Goal: Communication & Community: Answer question/provide support

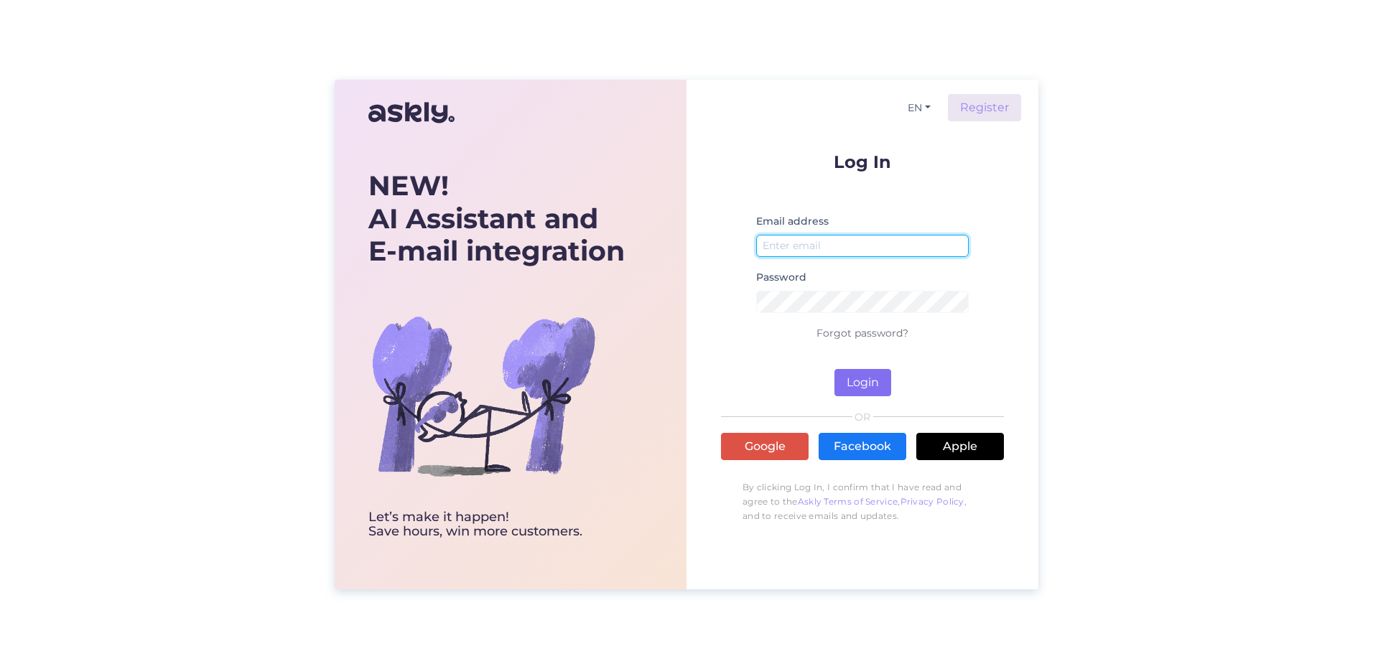
type input "[EMAIL_ADDRESS][DOMAIN_NAME]"
click at [880, 384] on button "Login" at bounding box center [862, 382] width 57 height 27
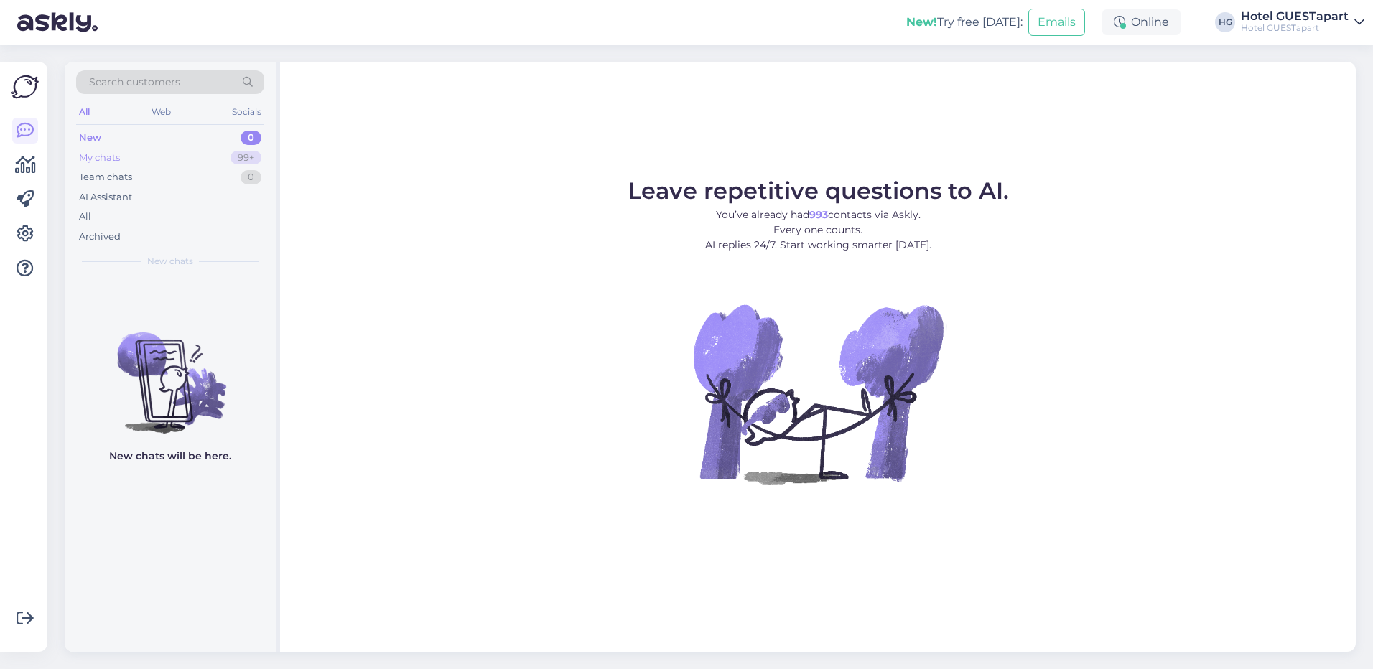
click at [118, 161] on div "My chats" at bounding box center [99, 158] width 41 height 14
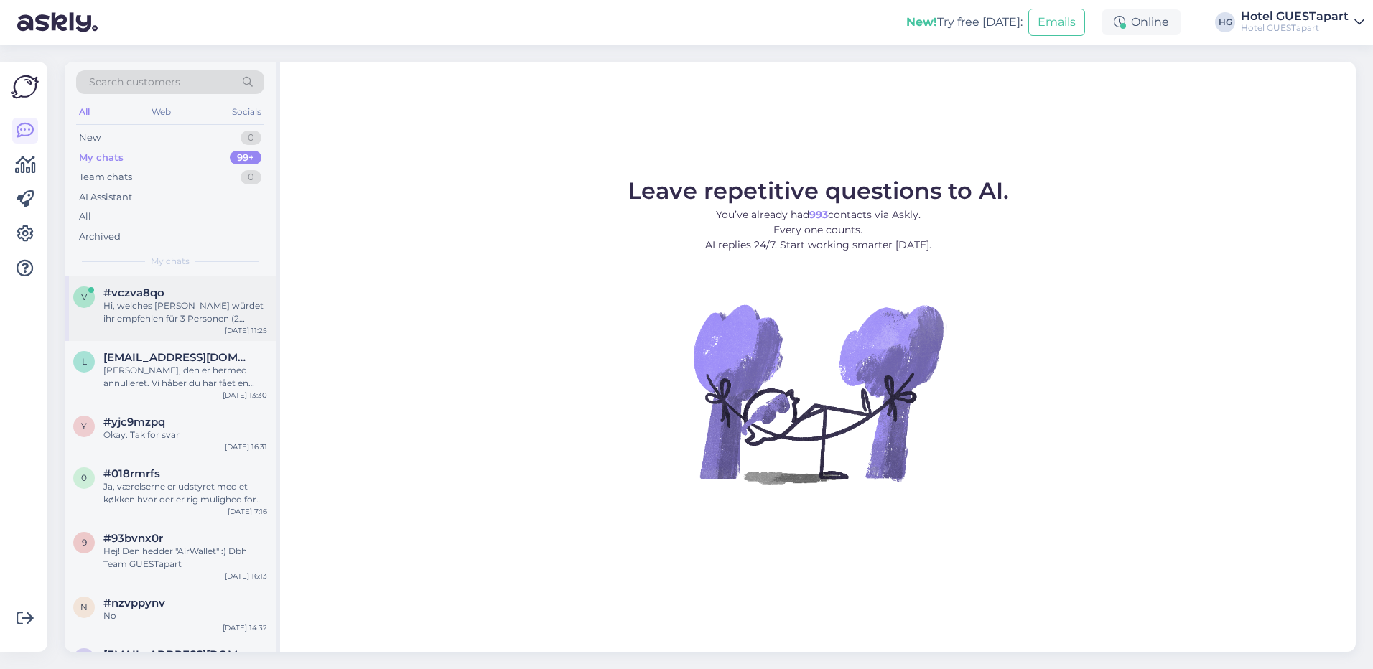
click at [134, 306] on div "Hi, welches [PERSON_NAME] würdet ihr empfehlen für 3 Personen (2 Erwachsene, 1 …" at bounding box center [185, 312] width 164 height 26
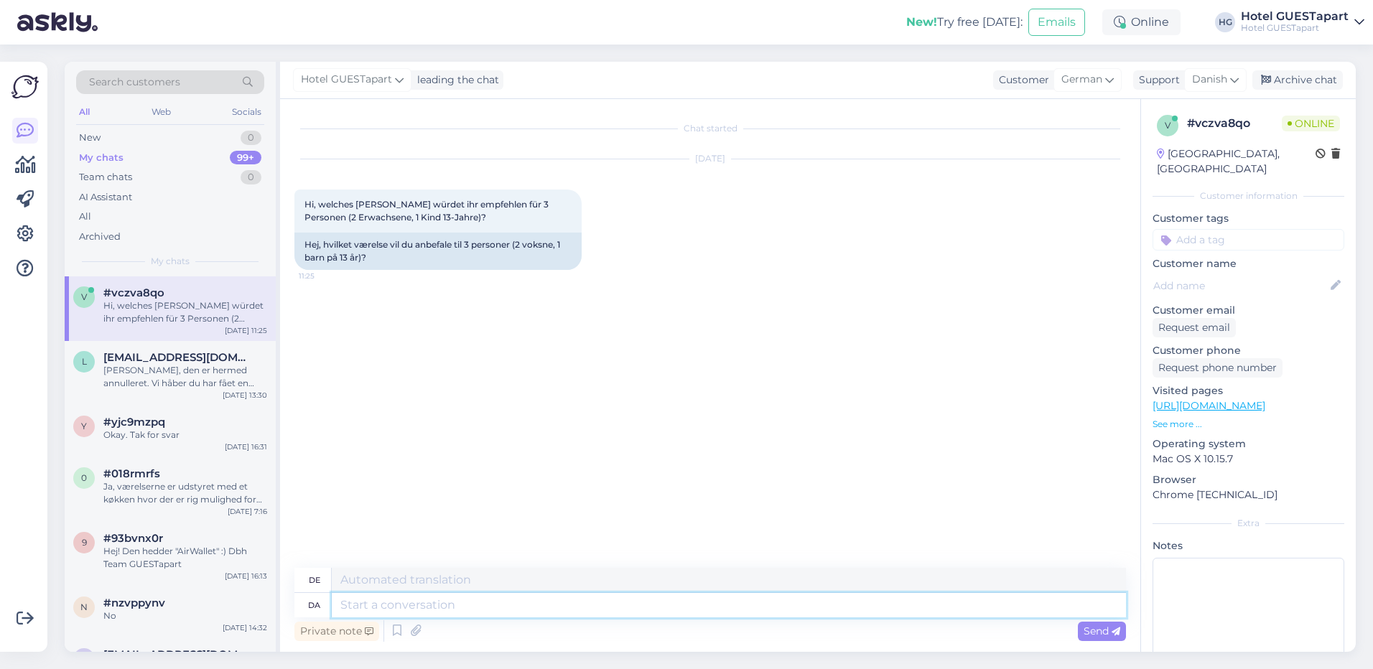
click at [422, 602] on textarea at bounding box center [729, 605] width 794 height 24
type textarea "Hej"
type textarea "Hallo"
type textarea "Hej,"
type textarea "Hallo,"
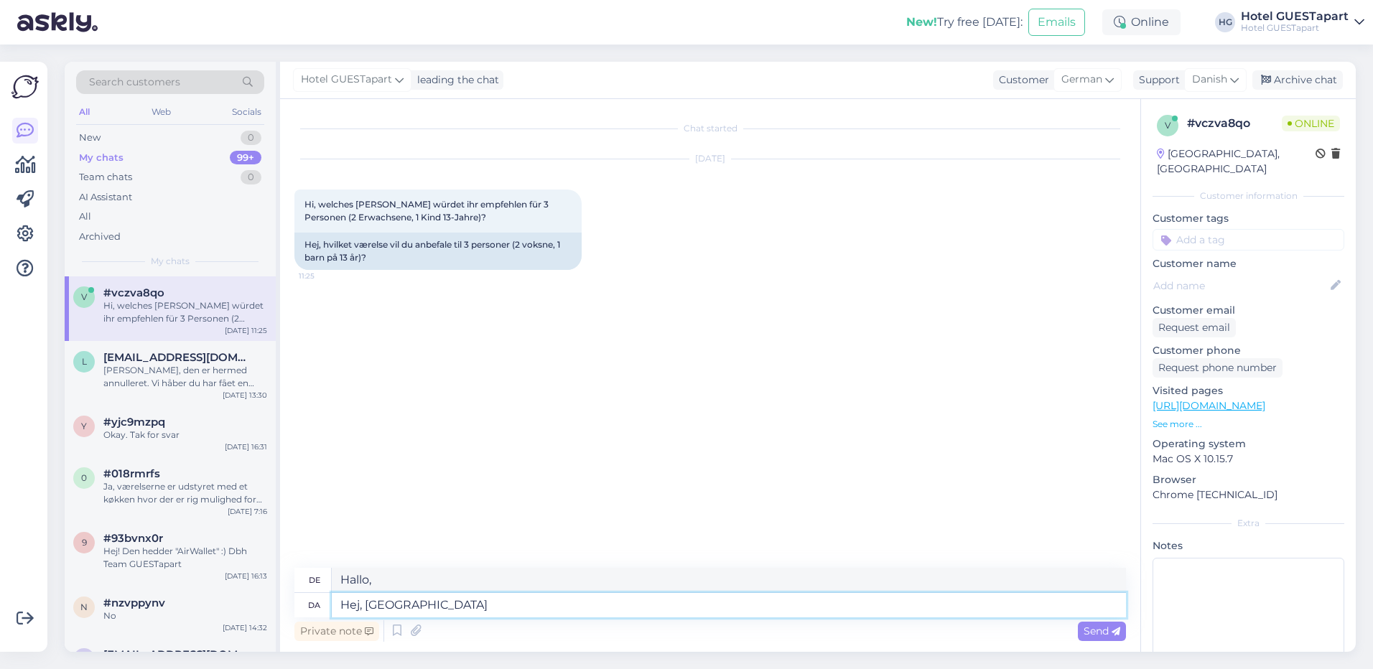
type textarea "Hej, [GEOGRAPHIC_DATA]"
type textarea "Hallo, drinnen"
type textarea "Hej, [GEOGRAPHIC_DATA] på v"
type textarea "Hallo, drinnen."
type textarea "Hej, [GEOGRAPHIC_DATA] på vores"
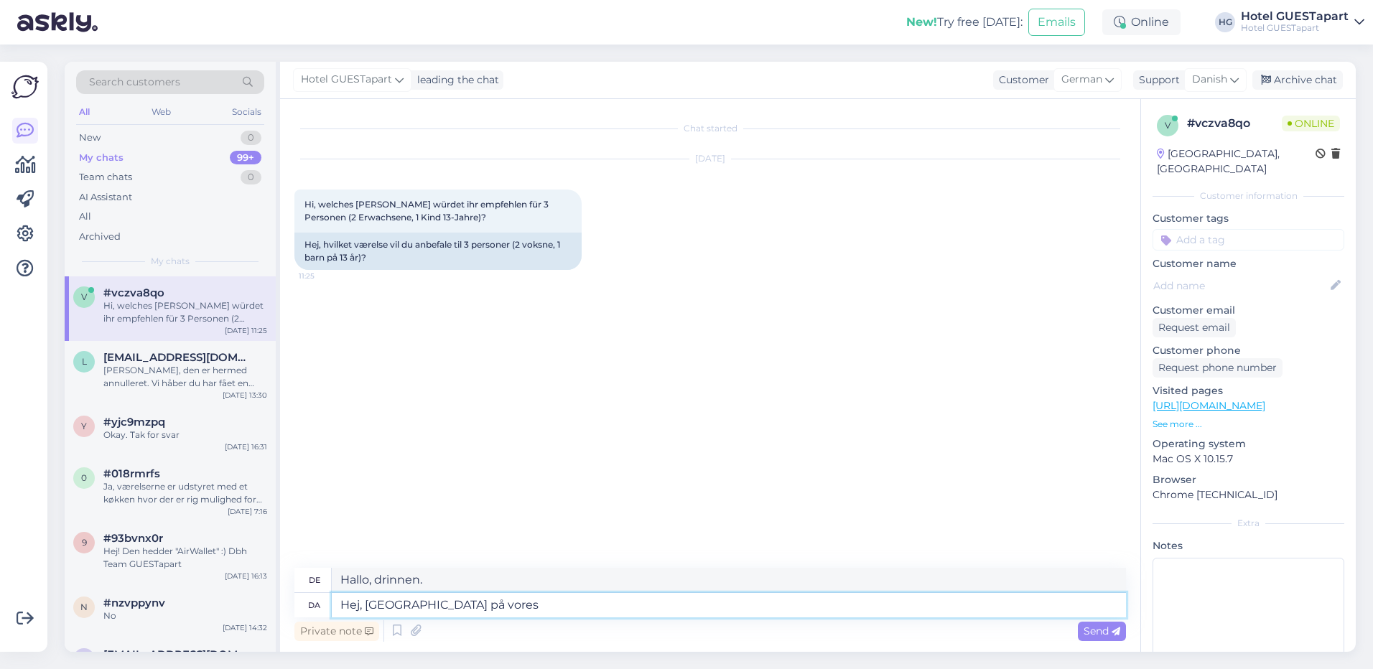
type textarea "Hallo, in unserem"
type textarea "Hej, [GEOGRAPHIC_DATA] på vores hjemmeside"
type textarea "Hallo, auf unserer Website"
type textarea "Hej, [GEOGRAPHIC_DATA] på vores hjemmeside kan d"
type textarea "Hallo, auf unserer Website können Sie"
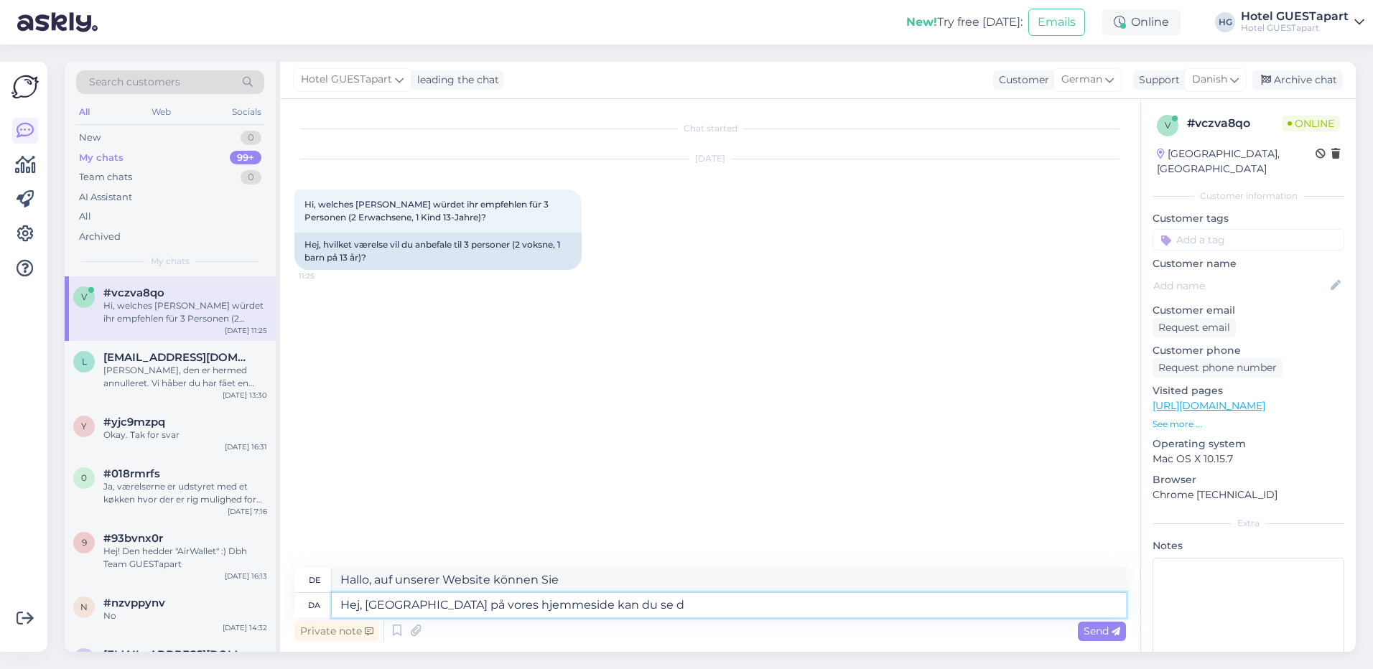
type textarea "Hej, [GEOGRAPHIC_DATA] på vores hjemmeside kan du se de"
type textarea "Hallo, auf unserer Website können Sie sehen"
type textarea "Hej, [GEOGRAPHIC_DATA] på vores hjemmeside kan du se den v"
type textarea "Hallo, Sie können es auf unserer Website sehen."
type textarea "Hej, [GEOGRAPHIC_DATA] på vores hjemmeside kan du se den værelses t"
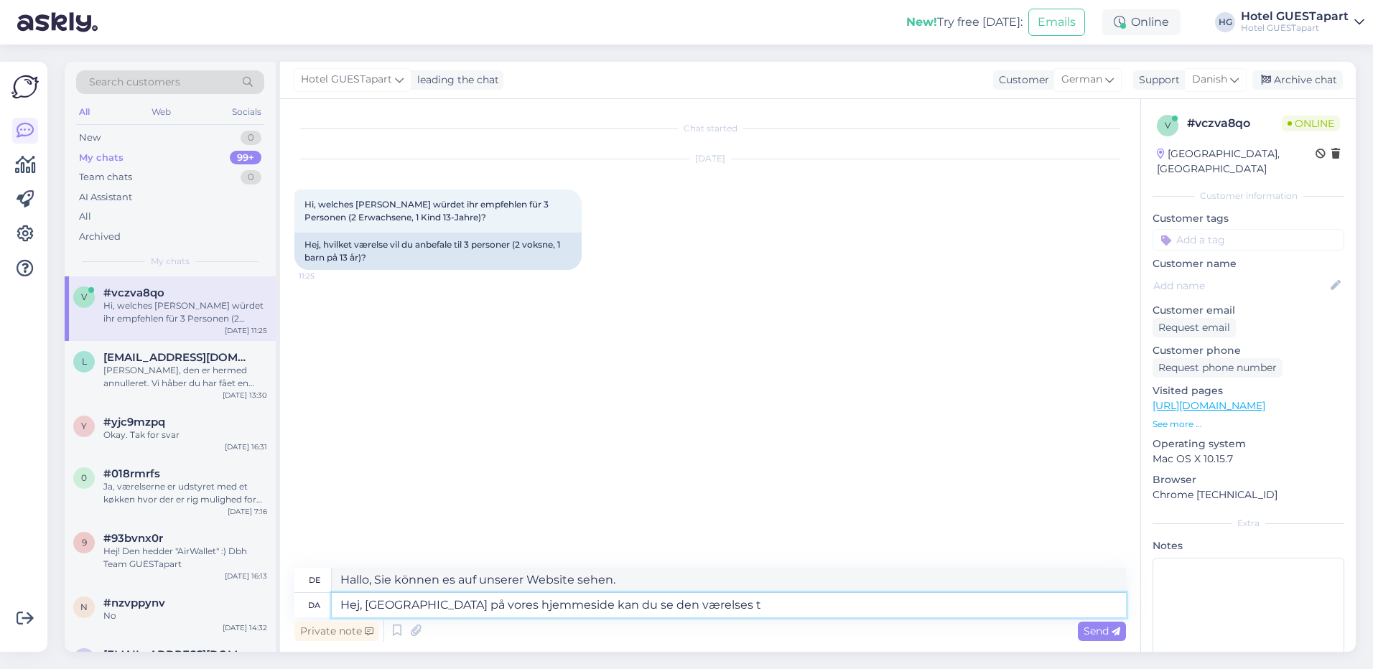
type textarea "Hallo, auf unserer Website können Sie das Zimmer sehen"
type textarea "Hej, [GEOGRAPHIC_DATA] på vores hjemmeside kan du se den værelses type,"
type textarea "Hallo, auf unserer Website können Sie den Zimmertyp sehen"
type textarea "Hej, [GEOGRAPHIC_DATA] på vores hjemmeside kan du se den værelses type, de"
type textarea "Hallo, auf unserer Website können Sie den Zimmertyp sehen,"
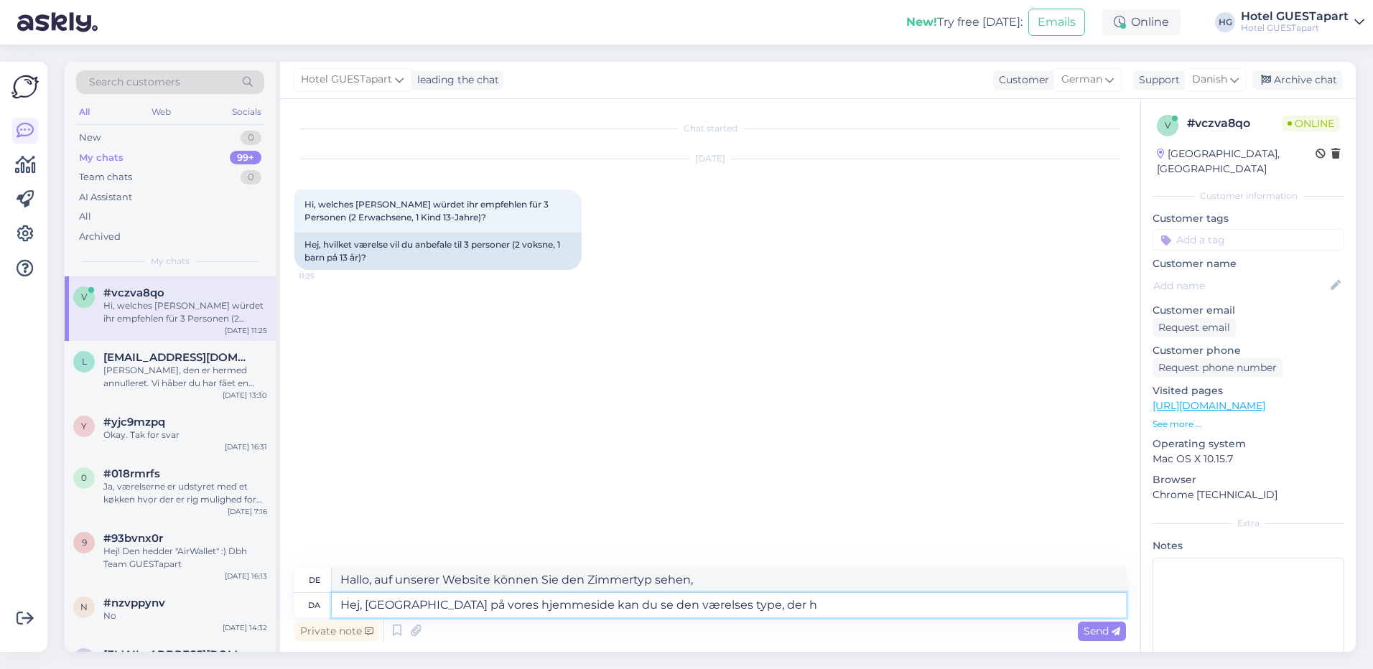
type textarea "Hej, [GEOGRAPHIC_DATA] på vores hjemmeside kan du se den værelses type, der he"
type textarea "Hallo, auf unserer Website können Sie den verfügbaren Zimmertyp sehen."
type textarea "Hej, [GEOGRAPHIC_DATA] på vores hjemmeside kan du se den værelses type, der hed…"
type textarea "Hallo, auf unserer Website können Sie den Zimmertyp sehen, der heißt"
type textarea "Hej, [GEOGRAPHIC_DATA] på vores hjemmeside kan du se den værelses type, der hed…"
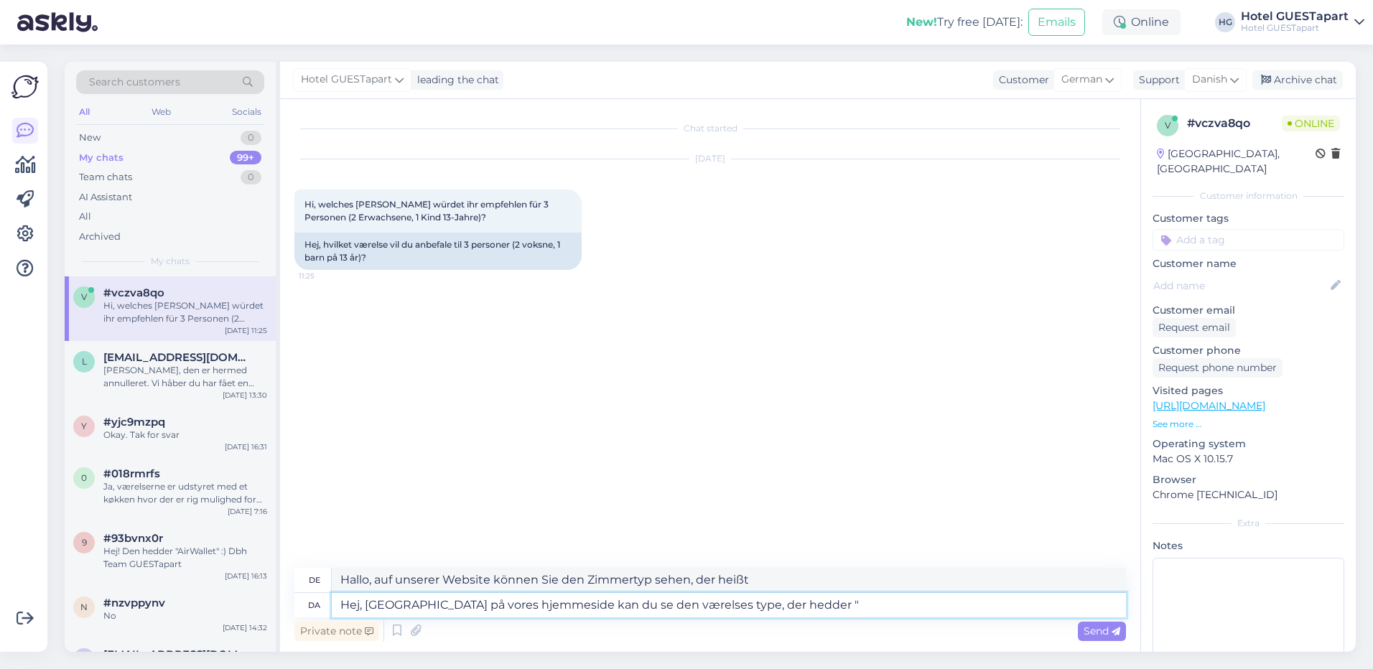
type textarea "Hallo, auf unserer Website sehen Sie den Zimmertyp ""
paste textarea "Plenty Of Room With Bay Window (PORW)"
type textarea "Hej, [GEOGRAPHIC_DATA] på vores hjemmeside kan du se den værelses type, der hed…"
type textarea "Hallo, auf unserer Website können Sie den Zimmertyp „Plenty Of Room With Bay Wi…"
type textarea "Hej, [GEOGRAPHIC_DATA] på vores hjemmeside kan du se den værelses type, der hed…"
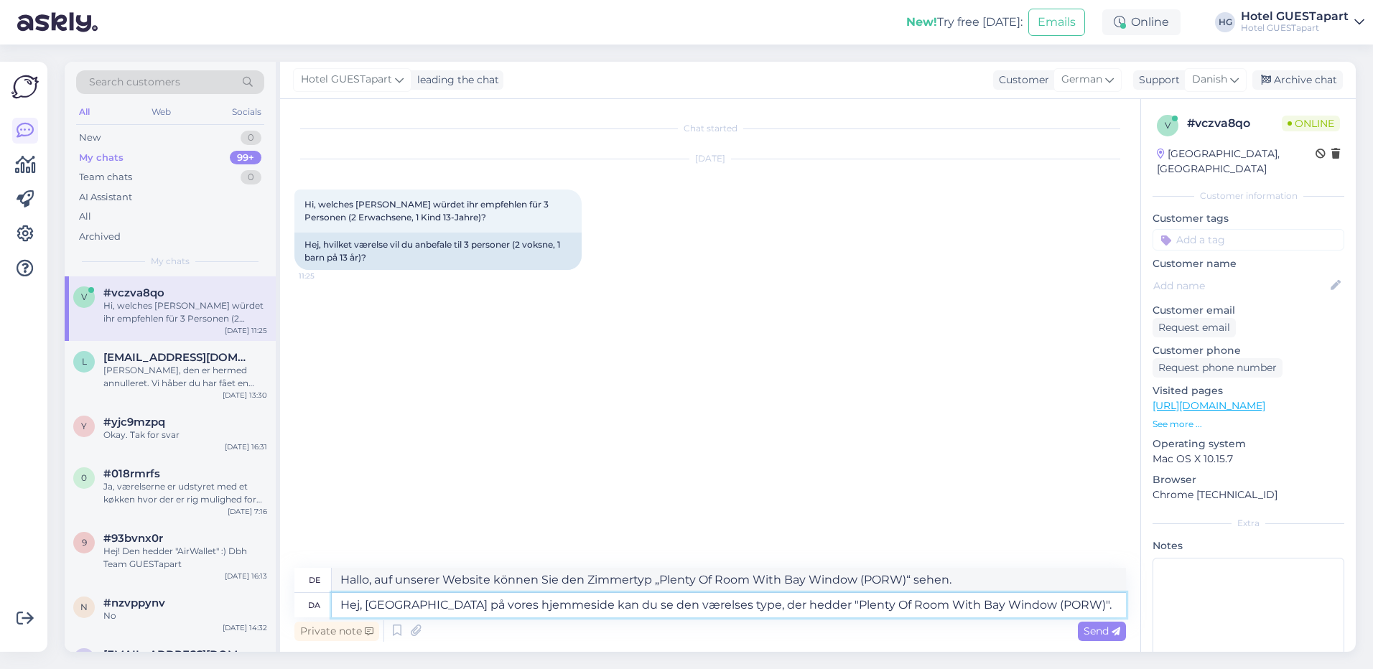
type textarea "Hallo, auf unserer Website sehen Sie den Zimmertyp „Plenty Of Room With Bay Win…"
type textarea "Hej, [GEOGRAPHIC_DATA] på vores hjemmeside kan du se den værelses type, der hed…"
type textarea "Hallo, auf unserer Website finden Sie den Zimmertyp „Plenty Of Room With Bay Wi…"
type textarea "Hej, [GEOGRAPHIC_DATA] på vores hjemmeside kan du se den værelses type, der hed…"
type textarea "Hallo, auf unserer Website finden Sie den Zimmertyp „Plenty Of Room With Bay Wi…"
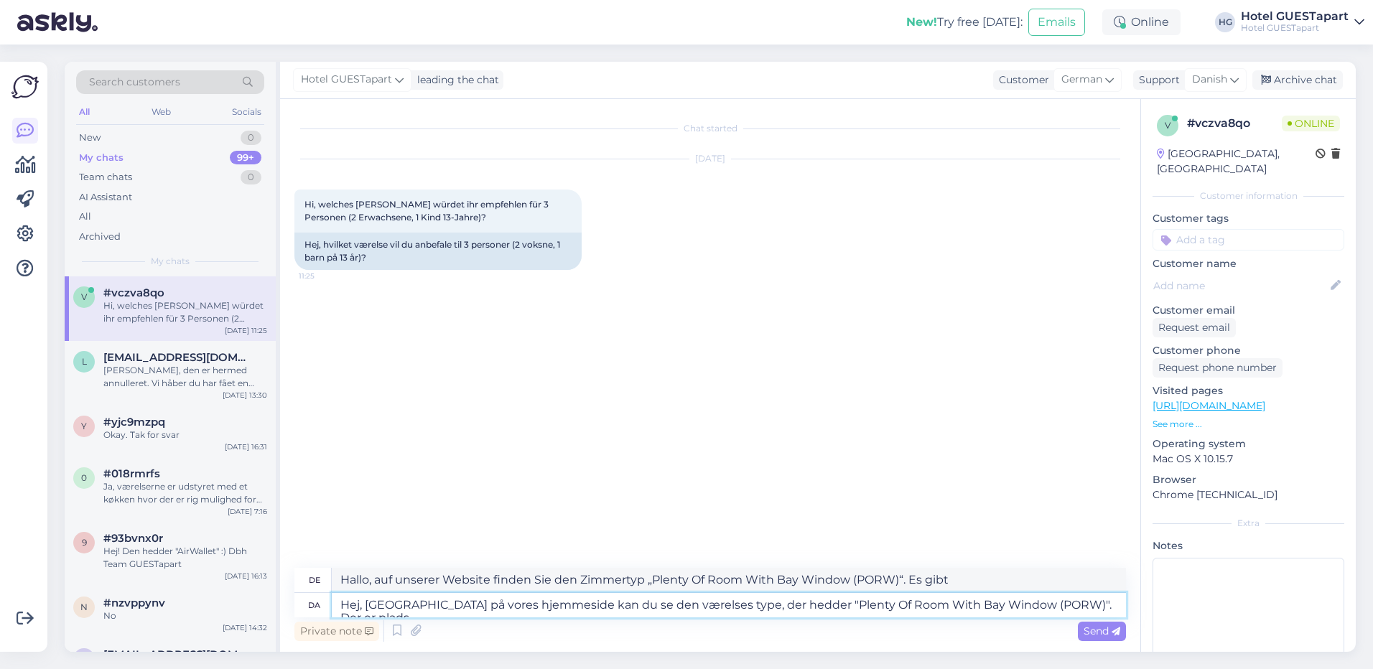
type textarea "Hej, [GEOGRAPHIC_DATA] på vores hjemmeside kan du se den værelses type, der hed…"
type textarea "Hallo, auf unserer Website finden Sie den Zimmertyp „Plenty Of Room With Bay Wi…"
type textarea "Hej, [GEOGRAPHIC_DATA] på vores hjemmeside kan du se den værelses type, der hed…"
type textarea "Hallo, auf unserer Website finden Sie den Zimmertyp "Plenty Of Room With Bay Wi…"
type textarea "Hej, [GEOGRAPHIC_DATA] på vores hjemmeside kan du se den værelses type, der hed…"
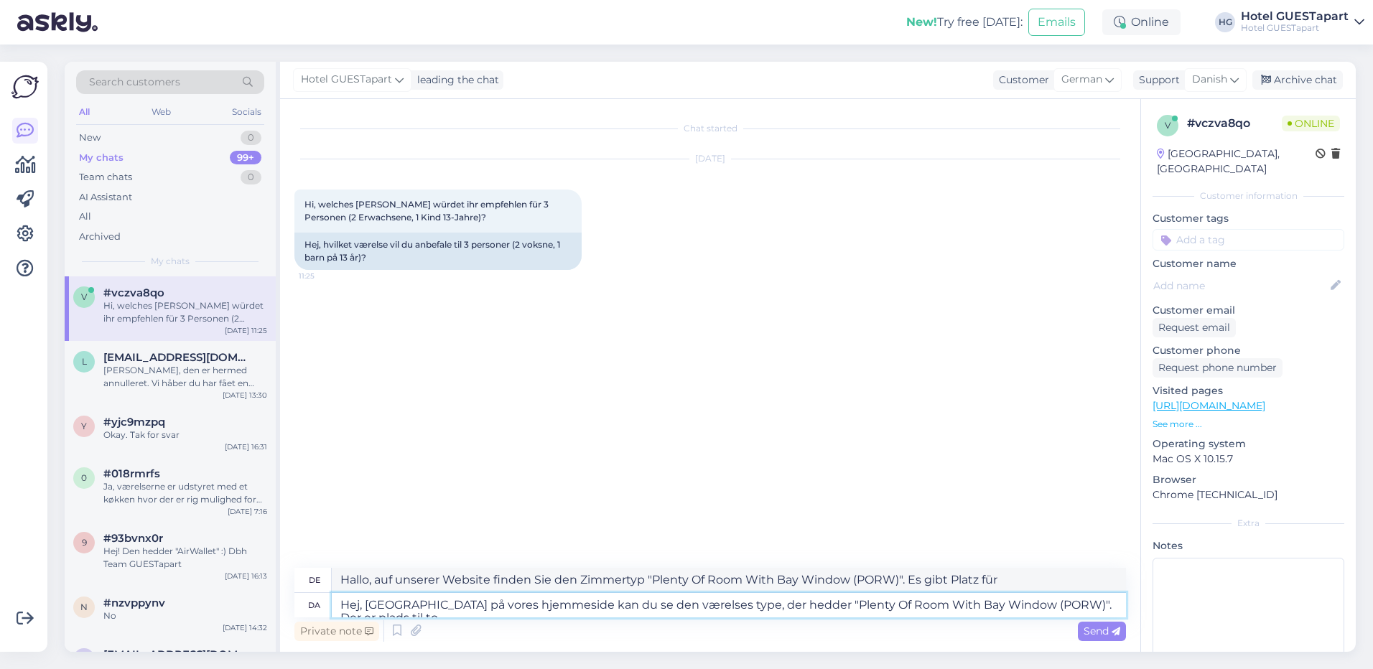
type textarea "Hallo, auf unserer Website finden Sie den Zimmertyp „Plenty Of Room With Bay Wi…"
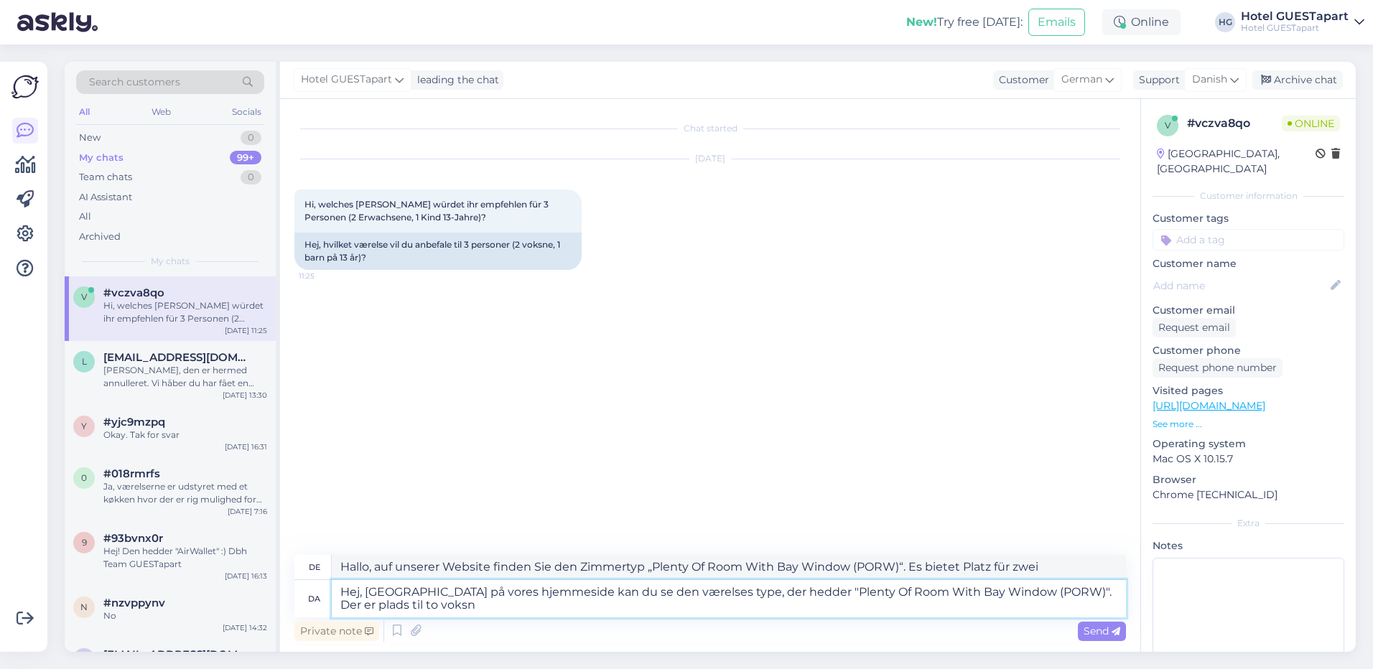
type textarea "Hej, [GEOGRAPHIC_DATA] på vores hjemmeside kan du se den værelses type, der hed…"
type textarea "Hallo, auf unserer Website finden Sie den Zimmertyp „Plenty Of Room With Bay Wi…"
type textarea "Hej, [GEOGRAPHIC_DATA] på vores hjemmeside kan du se den værelses type, der hed…"
type textarea "Hallo, auf unserer Website finden Sie den Zimmertyp „Plenty Of Room With Bay Wi…"
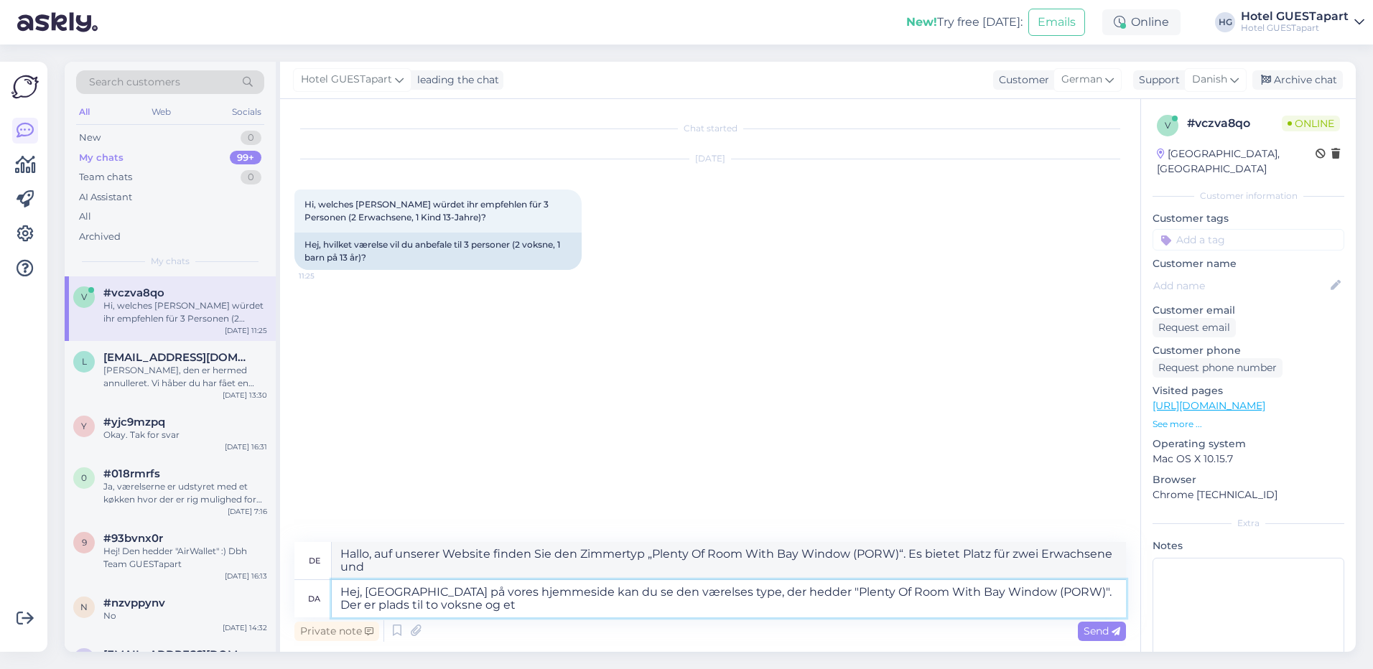
type textarea "Hej, [GEOGRAPHIC_DATA] på vores hjemmeside kan du se den værelses type, der hed…"
type textarea "Hallo, auf unserer Website finden Sie den Zimmertyp „Plenty Of Room With Bay Wi…"
type textarea "Hej, [GEOGRAPHIC_DATA] på vores hjemmeside kan du se den værelses type, der hed…"
type textarea "Hallo, auf unserer Website finden Sie den Zimmertyp „Plenty Of Room With Bay Wi…"
type textarea "Hej, [GEOGRAPHIC_DATA] på vores hjemmeside kan du se den værelses type, der hed…"
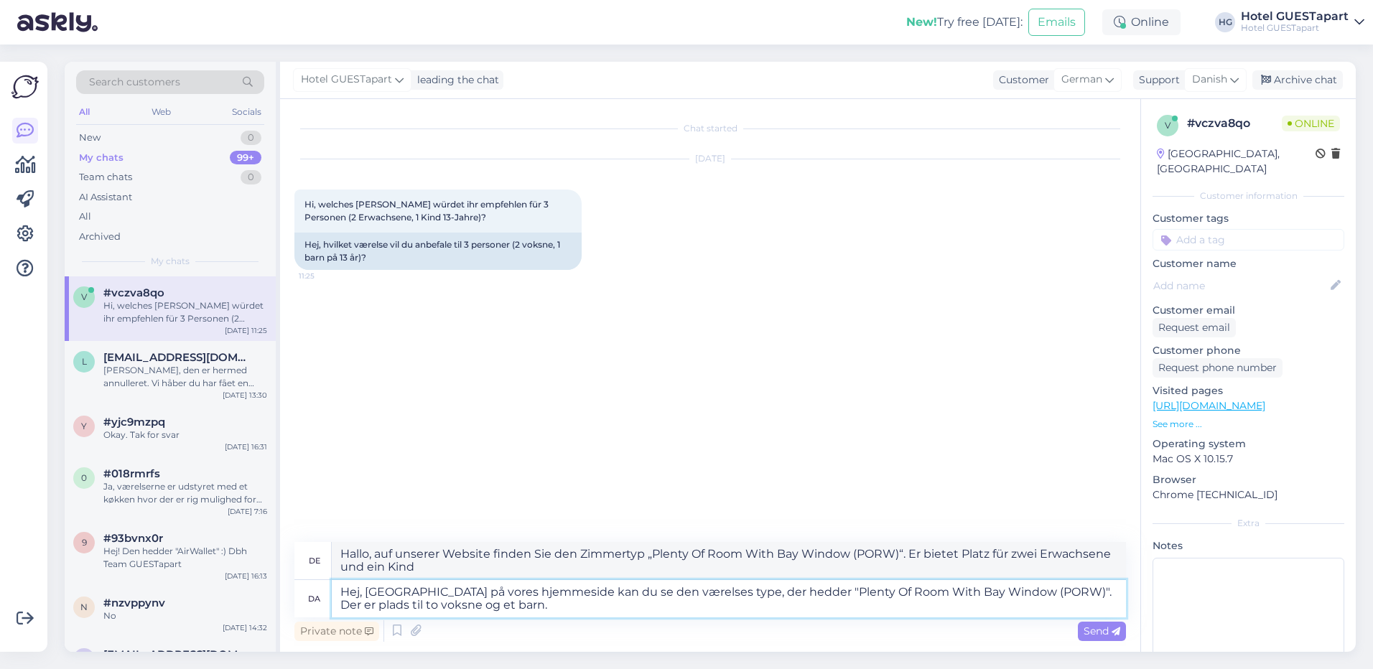
type textarea "Hallo, auf unserer Website finden Sie den Zimmertyp „Plenty Of Room With Bay Wi…"
type textarea "Hej, [GEOGRAPHIC_DATA] på vores hjemmeside kan du se den værelses type, der hed…"
type textarea "Hallo, auf unserer Website finden Sie den Zimmertyp „Plenty Of Room With Bay Wi…"
type textarea "Hej, [GEOGRAPHIC_DATA] på vores hjemmeside kan du se den værelses type, der hed…"
type textarea "Hallo, auf unserer Website finden Sie den Zimmertyp "Plenty Of Room With Bay Wi…"
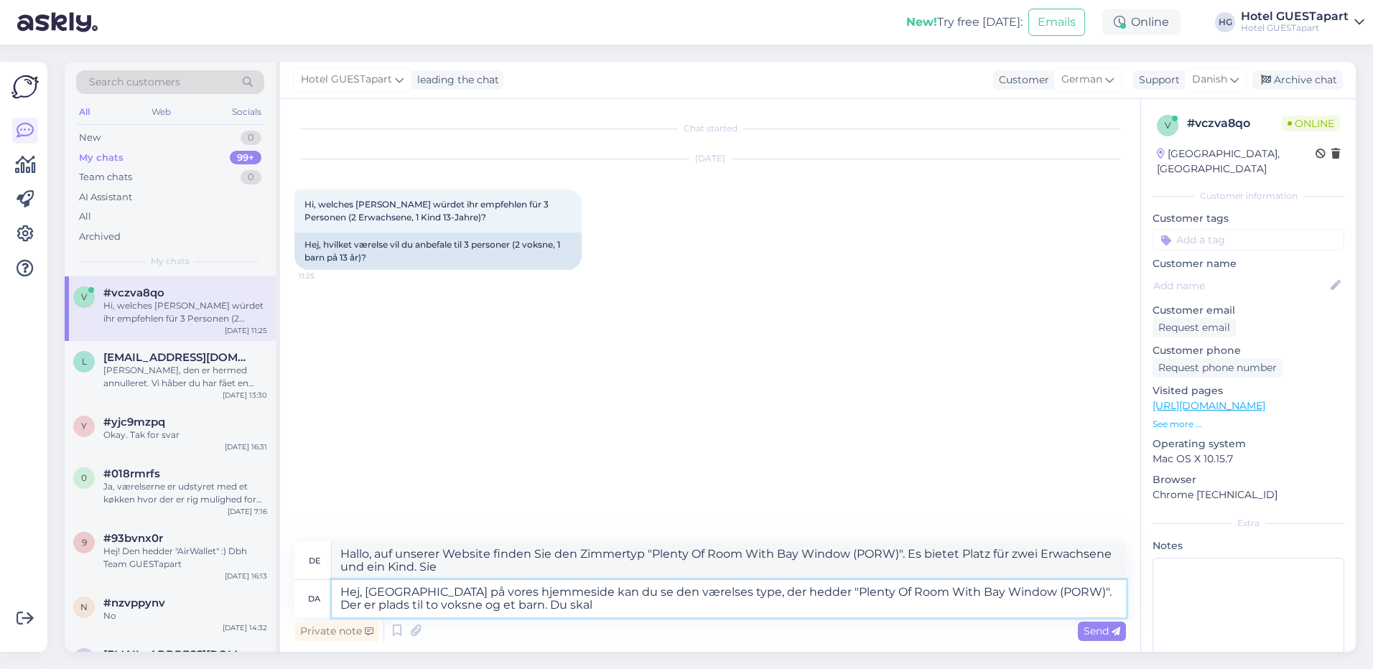
type textarea "Hej, [GEOGRAPHIC_DATA] på vores hjemmeside kan du se den værelses type, der hed…"
type textarea "Hallo, auf unserer Website finden Sie den Zimmertyp "Plenty Of Room With Bay Wi…"
type textarea "Hej, [GEOGRAPHIC_DATA] på vores hjemmeside kan du se den værelses type, der hed…"
type textarea "Hallo, auf unserer Website finden Sie den Zimmertyp "Plenty Of Room With Bay Wi…"
type textarea "Hej, [GEOGRAPHIC_DATA] på vores hjemmeside kan du se den værelses type, der hed…"
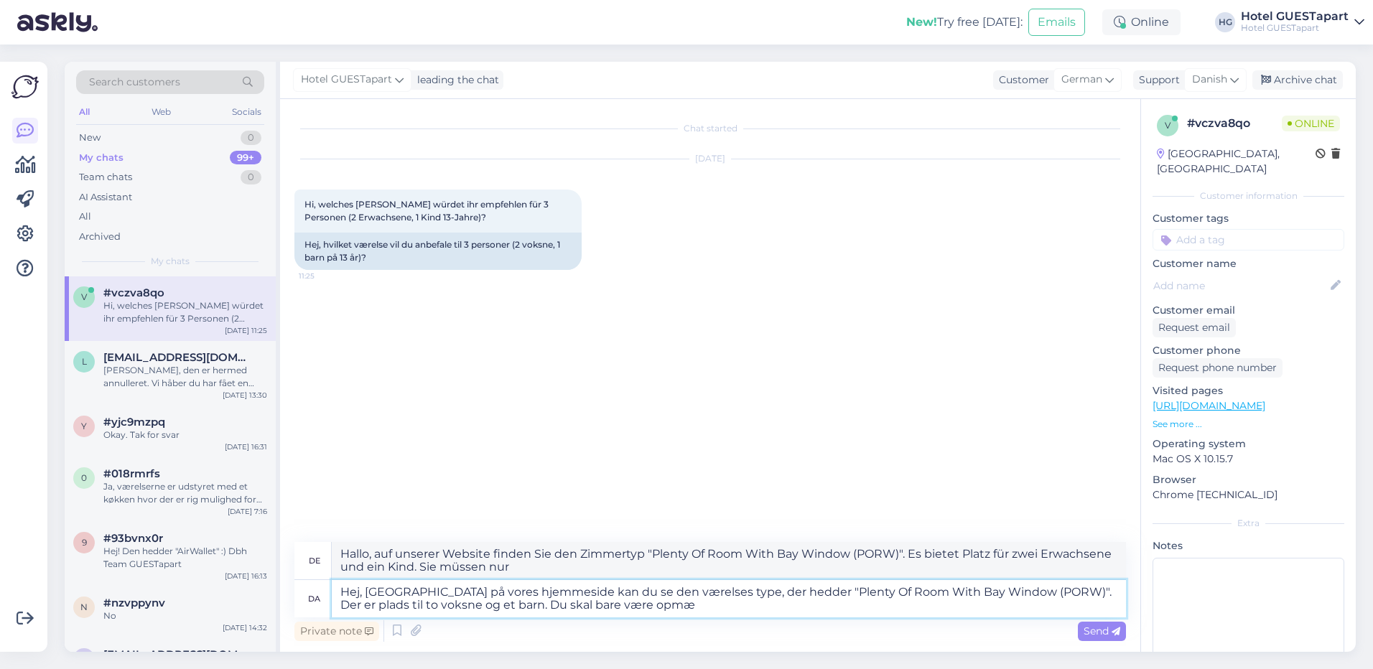
type textarea "Hallo, auf unserer Website sehen Sie den Zimmertyp „Viel Platz mit Erkerfenster…"
type textarea "Hej, [GEOGRAPHIC_DATA] på vores hjemmeside kan du se den værelses type, der hed…"
type textarea "Hallo, auf unserer Website finden Sie den Zimmertyp „Plenty Of Room With Bay Wi…"
type textarea "Hej, [GEOGRAPHIC_DATA] på vores hjemmeside kan du se den værelses type, der hed…"
type textarea "Hallo, auf unserer Website finden Sie den Zimmertyp „Plenty Of Room With Bay Wi…"
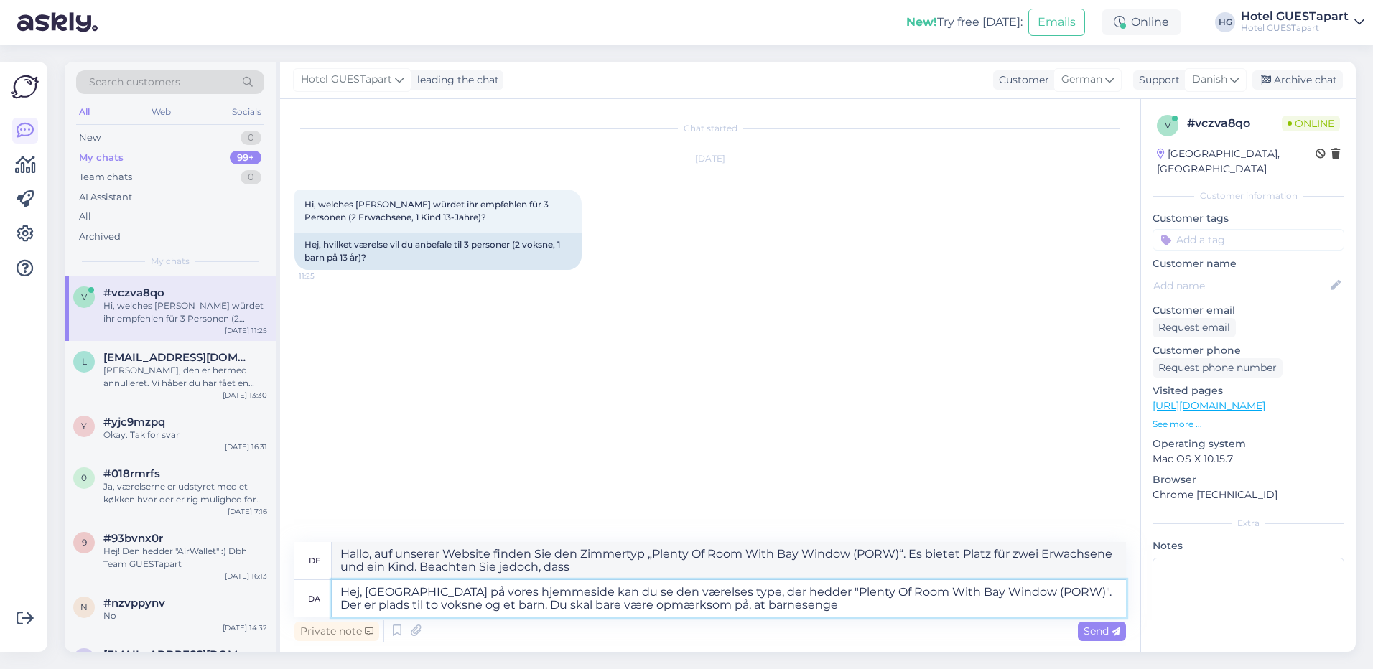
type textarea "Hej, [GEOGRAPHIC_DATA] på vores hjemmeside kan du se den værelses type, der hed…"
type textarea "Hallo, auf unserer Website finden Sie den Zimmertyp „Plenty Of Room With Bay Wi…"
type textarea "Hej, [GEOGRAPHIC_DATA] på vores hjemmeside kan du se den værelses type, der hed…"
type textarea "Hallo, auf unserer Website finden Sie die Zimmerkategorie „Plenty Of Room With …"
type textarea "Hej, [GEOGRAPHIC_DATA] på vores hjemmeside kan du se den værelses type, der hed…"
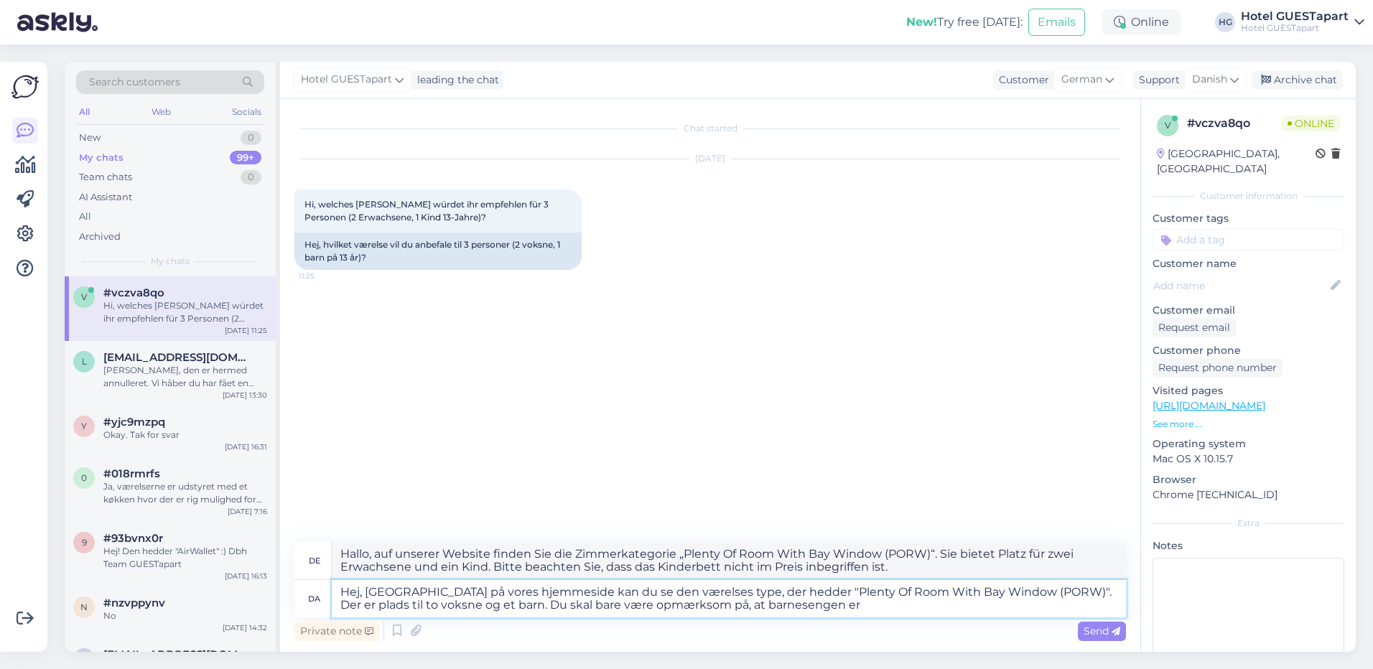
type textarea "Hallo, auf unserer Website finden Sie den Zimmertyp „Plenty Of Room With Bay Wi…"
type textarea "Hej, [GEOGRAPHIC_DATA] på vores hjemmeside kan du se den værelses type, der hed…"
type textarea "Hi, auf unserer Website finden Sie den Zimmertyp „Plenty Of Room With Bay Windo…"
type textarea "Hej, [GEOGRAPHIC_DATA] på vores hjemmeside kan du se den værelses type, der hed…"
type textarea "Hallo, auf unserer Website finden Sie den Zimmertyp „Plenty Of Room With Bay Wi…"
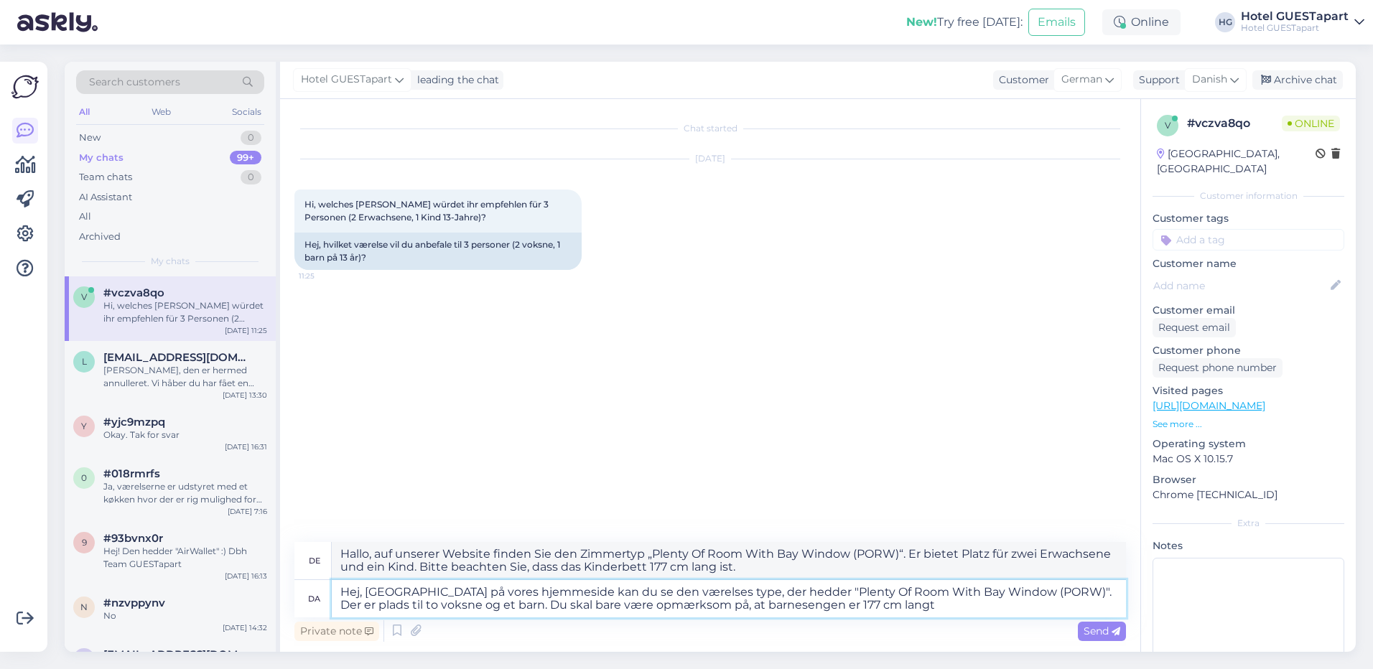
type textarea "Hej, [GEOGRAPHIC_DATA] på vores hjemmeside kan du se den værelses type, der hed…"
type textarea "Hallo, auf unserer Website finden Sie den Zimmertyp „Plenty Of Room With Bay Wi…"
type textarea "Hej, [GEOGRAPHIC_DATA] på vores hjemmeside kan du se den værelses type, der hed…"
type textarea "Hallo, auf unserer Website finden Sie den Zimmertyp „Plenty Of Room With Bay Wi…"
type textarea "Hej, [GEOGRAPHIC_DATA] på vores hjemmeside kan du se den værelses type, der hed…"
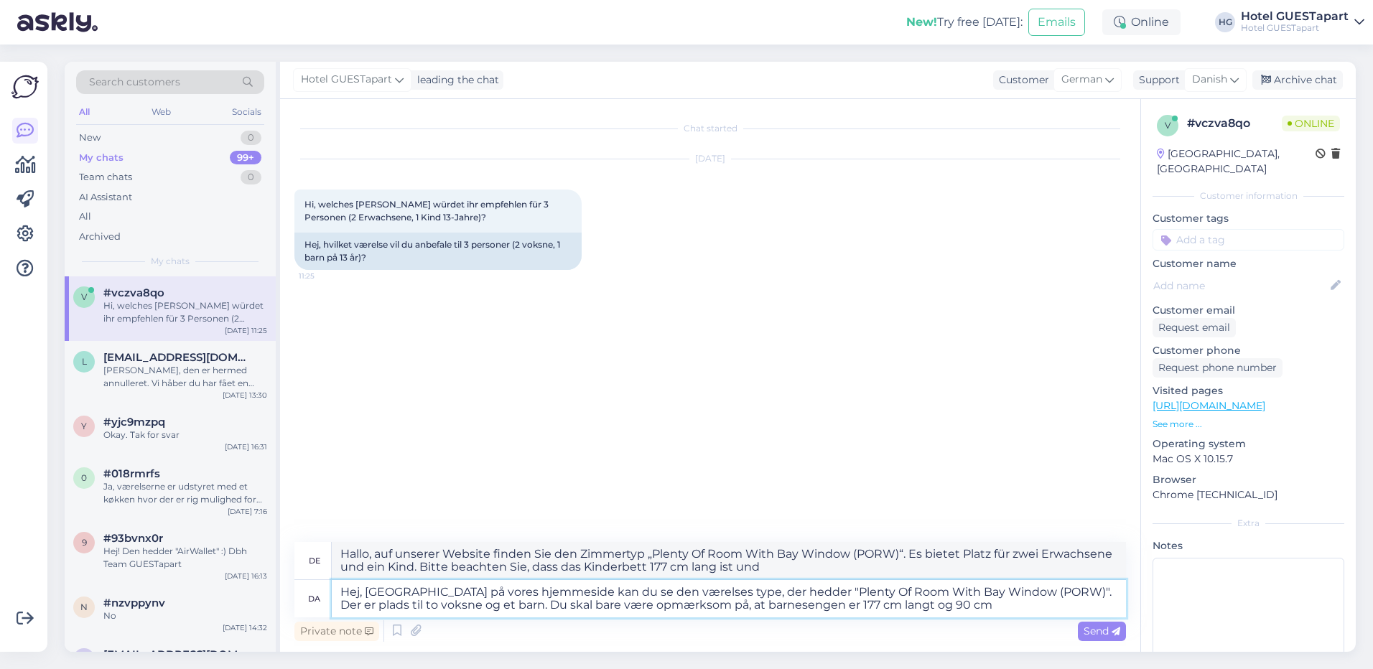
type textarea "Hallo, auf unserer Website finden Sie den Zimmertyp „Plenty Of Room With Bay Wi…"
type textarea "Hej, [GEOGRAPHIC_DATA] på vores hjemmeside kan du se den værelses type, der hed…"
type textarea "Hallo, auf unserer Website finden Sie den Zimmertyp „Plenty Of Room With Bay Wi…"
type textarea "Hej, [GEOGRAPHIC_DATA] på vores hjemmeside kan du se den værelses type, der hed…"
type textarea "Hallo, auf unserer Website finden Sie den Zimmertyp „Plenty Of Room With Bay Wi…"
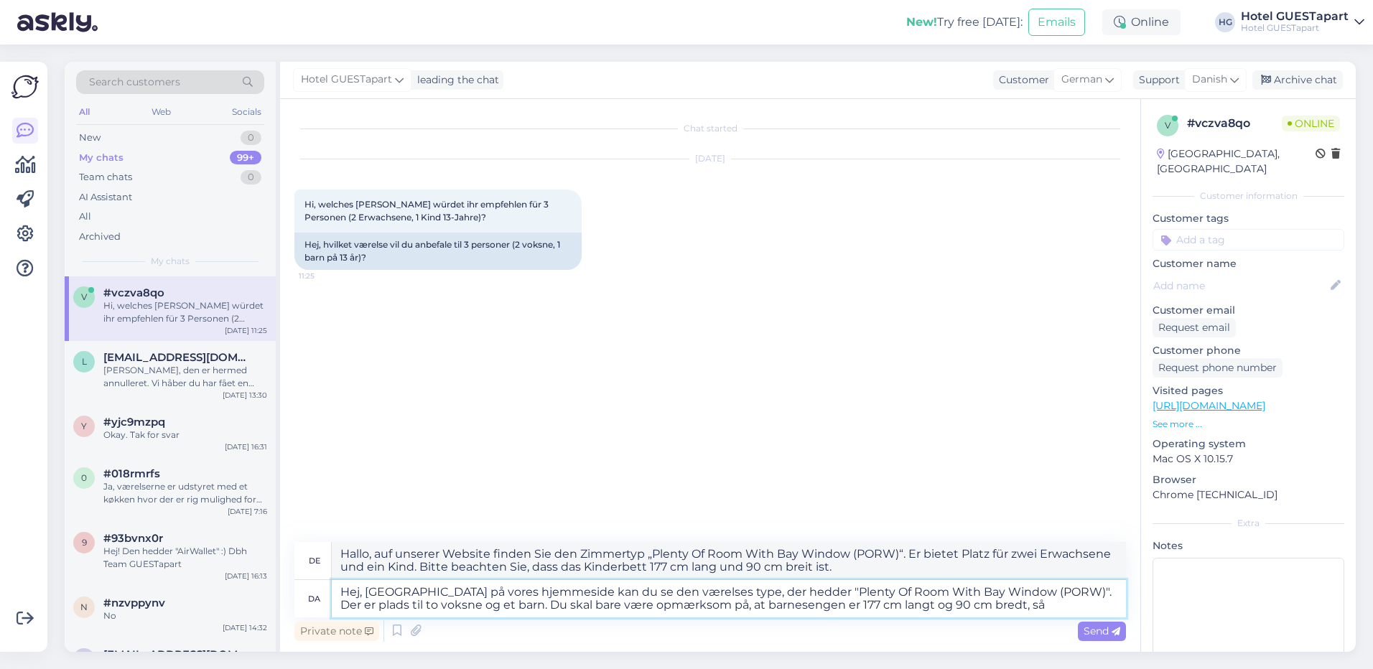
type textarea "Hej, [GEOGRAPHIC_DATA] på vores hjemmeside kan du se den værelses type, der hed…"
type textarea "Hallo, auf unserer Website finden Sie den Zimmertyp "Plenty Of Room With Bay Wi…"
type textarea "Hej, [GEOGRAPHIC_DATA] på vores hjemmeside kan du se den værelses type, der hed…"
type textarea "Hallo, auf unserer Website finden Sie den Zimmertyp „Plenty Of Room With Bay Wi…"
type textarea "Hej, [GEOGRAPHIC_DATA] på vores hjemmeside kan du se den værelses type, der hed…"
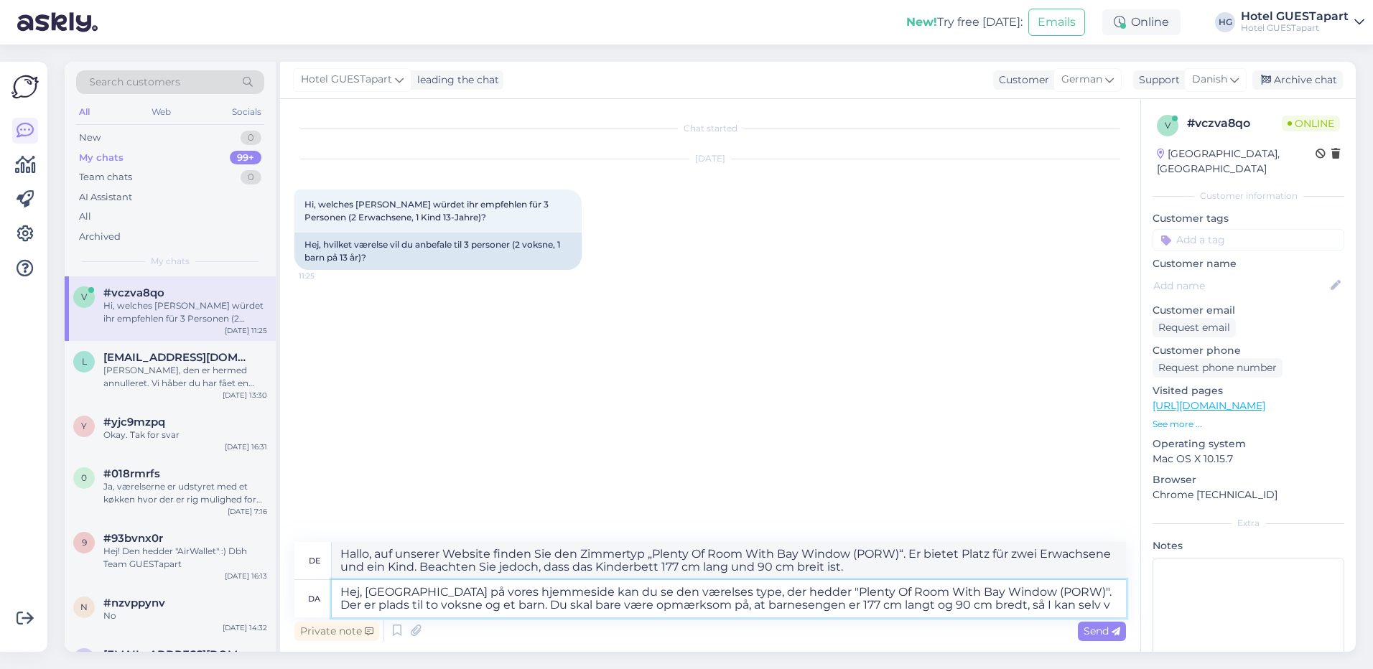
type textarea "Hallo, auf unserer Website finden Sie den Zimmertyp „Plenty Of Room With Bay Wi…"
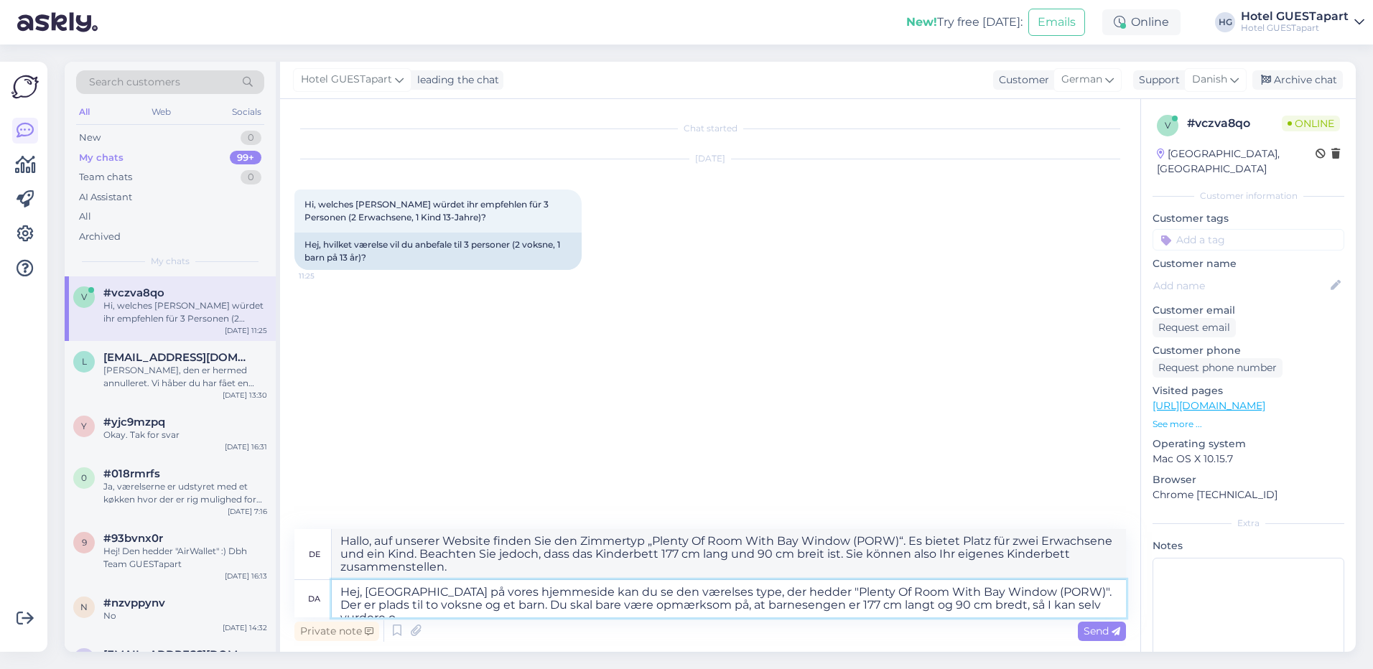
type textarea "Hej, [GEOGRAPHIC_DATA] på vores hjemmeside kan du se den værelses type, der hed…"
type textarea "Hallo, auf unserer Website finden Sie den Zimmertyp „Plenty Of Room With Bay Wi…"
type textarea "Hej, [GEOGRAPHIC_DATA] på vores hjemmeside kan du se den værelses type, der hed…"
type textarea "Hallo, auf unserer Website finden Sie den Zimmertyp „Plenty Of Room With Bay Wi…"
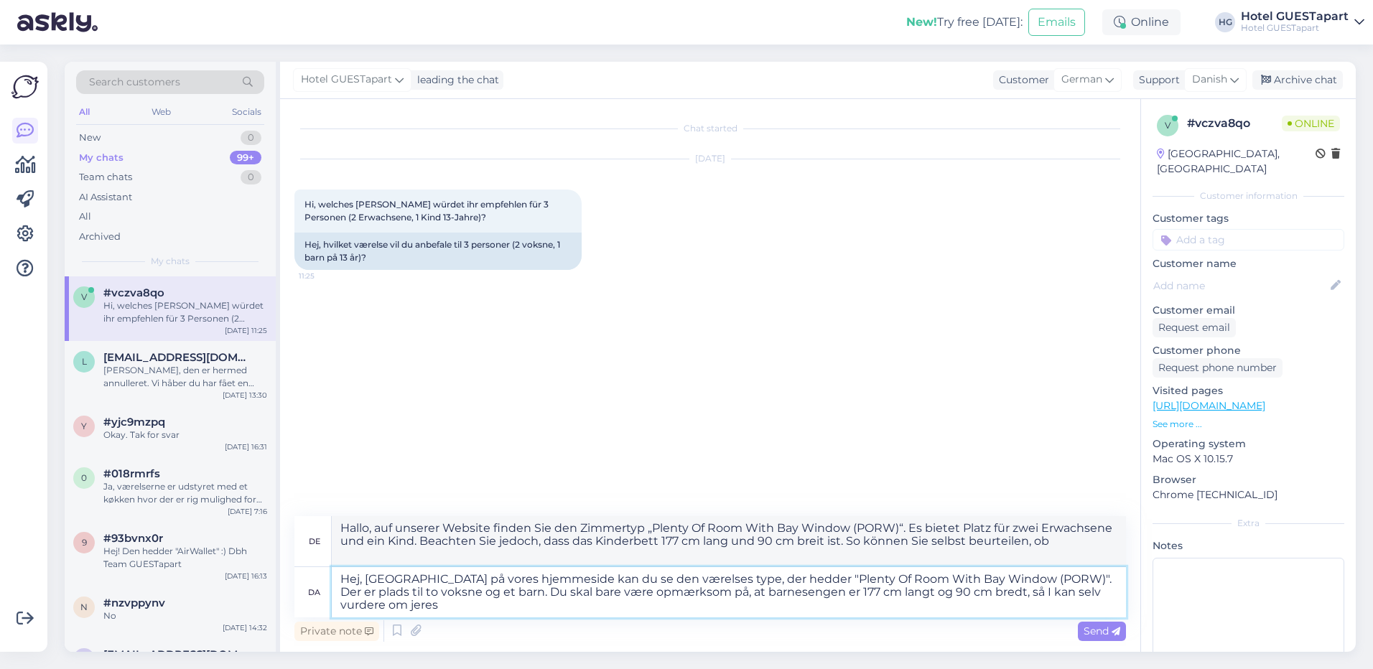
type textarea "Hej, [GEOGRAPHIC_DATA] på vores hjemmeside kan du se den værelses type, der hed…"
type textarea "Hallo, auf unserer Website finden Sie den Zimmertyp „Plenty Of Room With Bay Wi…"
type textarea "Hej, [GEOGRAPHIC_DATA] på vores hjemmeside kan du se den værelses type, der hed…"
type textarea "Hallo, auf unserer Website finden Sie den Zimmertyp „Plenty Of Room With Bay Wi…"
type textarea "Hej, [GEOGRAPHIC_DATA] på vores hjemmeside kan du se den værelses type, der hed…"
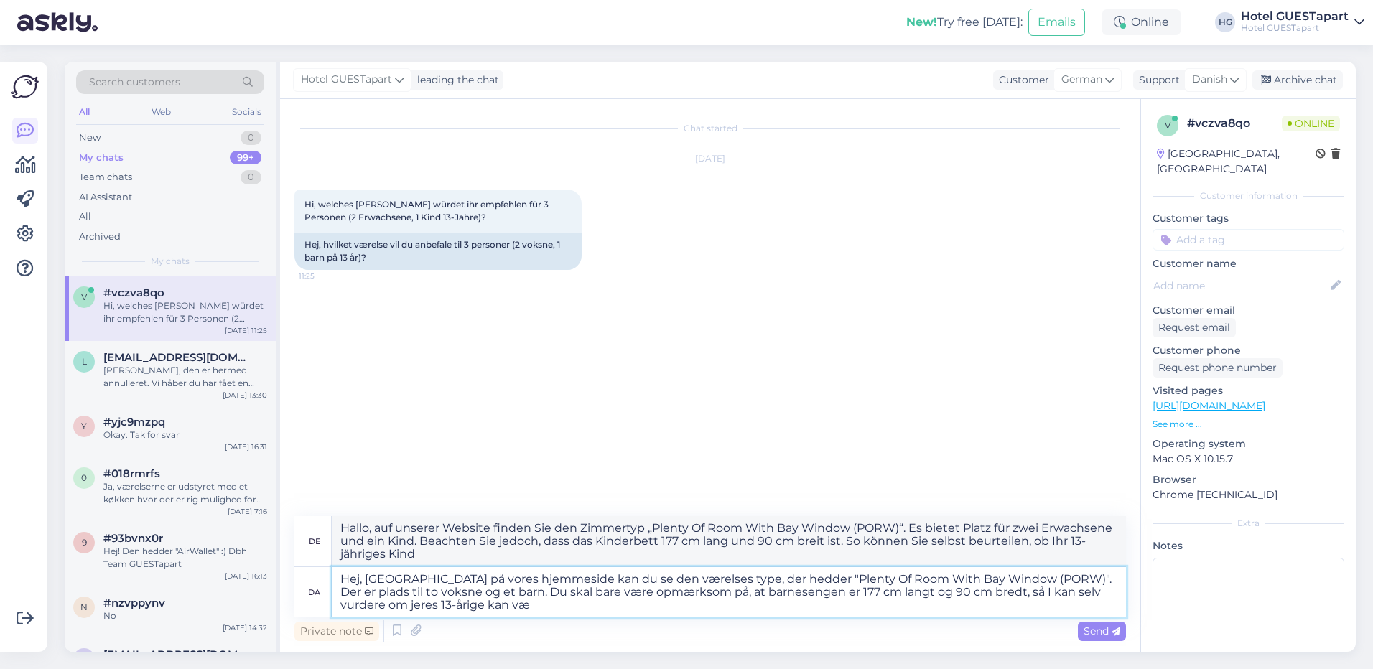
type textarea "Hallo, auf unserer Website finden Sie den Zimmertyp „Plenty Of Room With Bay Wi…"
type textarea "Hej, [GEOGRAPHIC_DATA] på vores hjemmeside kan du se den værelses type, der hed…"
type textarea "Hallo, auf unserer Website finden Sie den Zimmertyp „Plenty Of Room With Bay Wi…"
type textarea "Hej, [GEOGRAPHIC_DATA] på vores hjemmeside kan du se den værelses type, der hed…"
type textarea "Hallo, auf unserer Website finden Sie den Zimmertyp „Plenty Of Room With Bay Wi…"
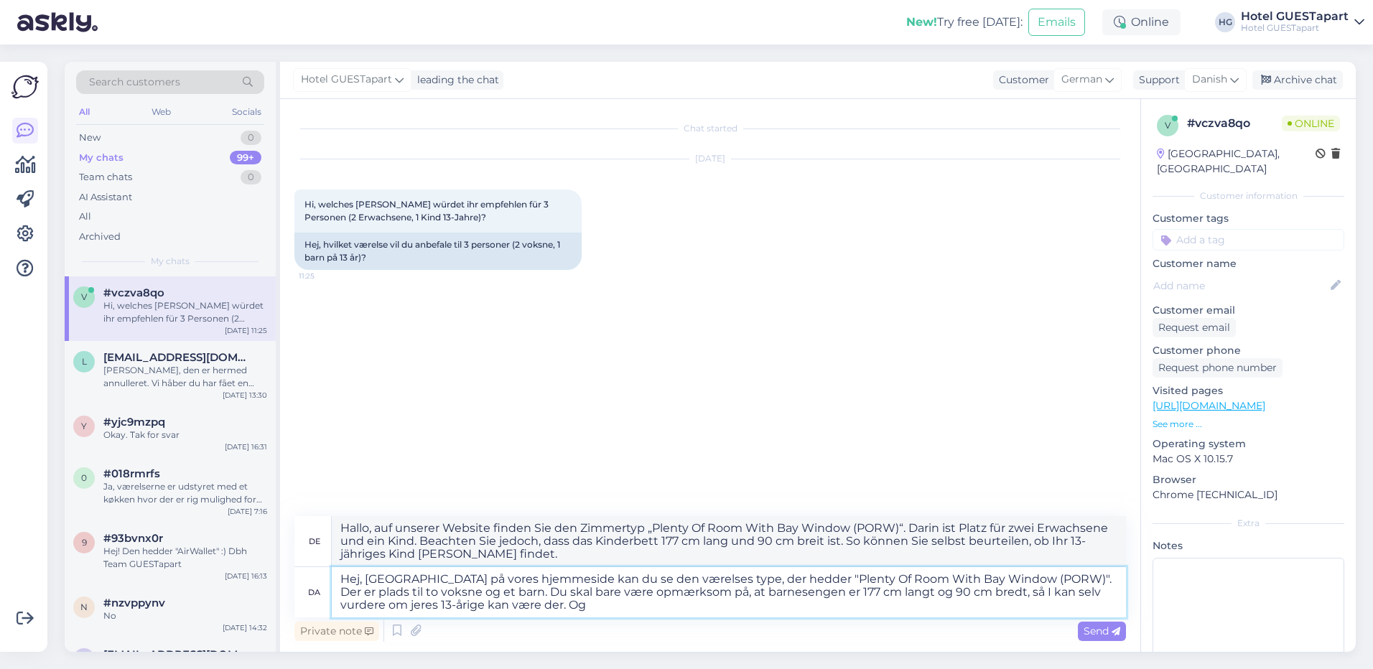
type textarea "Hej, [GEOGRAPHIC_DATA] på vores hjemmeside kan du se den værelses type, der hed…"
type textarea "Hallo, auf unserer Website finden Sie den Zimmertyp „Plenty Of Room With Bay Wi…"
type textarea "Hej, [GEOGRAPHIC_DATA] på vores hjemmeside kan du se den værelses type, der hed…"
type textarea "Hallo, auf unserer Website finden Sie den Zimmertyp „Plenty Of Room With Bay Wi…"
type textarea "Hej, [GEOGRAPHIC_DATA] på vores hjemmeside kan du se den værelses type, der hed…"
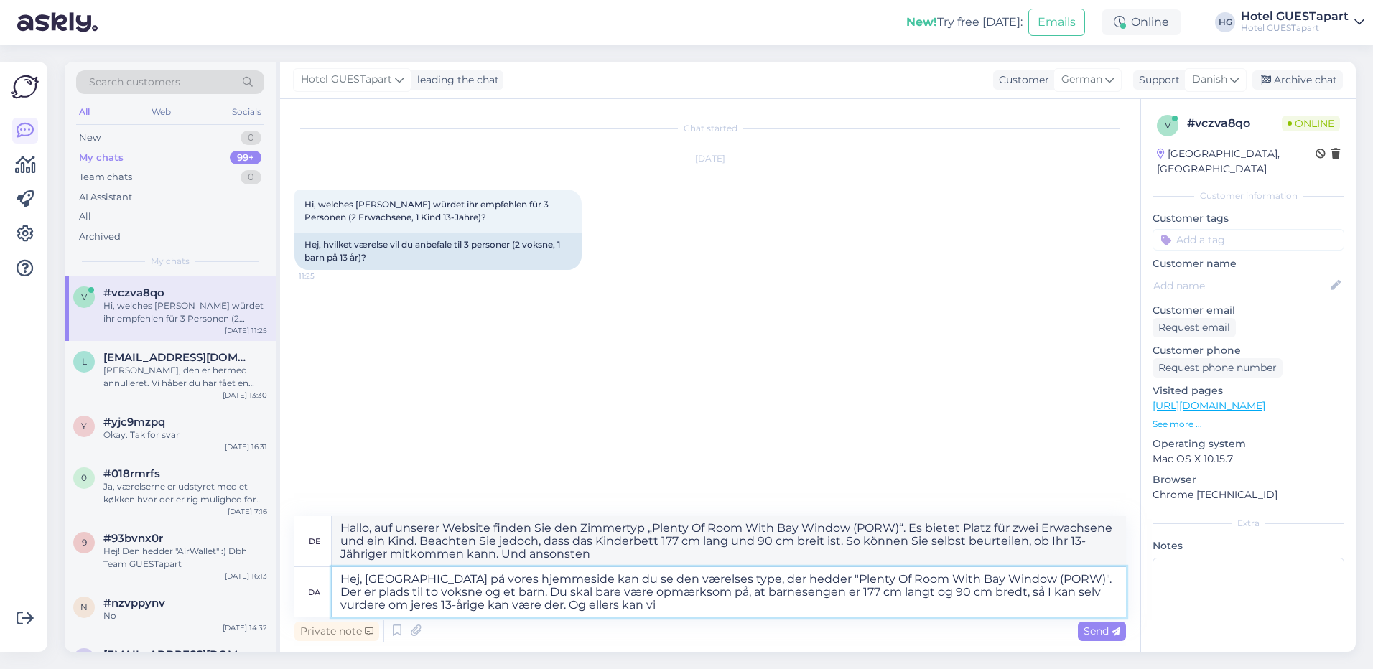
type textarea "Hallo, auf unserer Website finden Sie den Zimmertyp "Plenty Of Room With Bay Wi…"
type textarea "Hej, [GEOGRAPHIC_DATA] på vores hjemmeside kan du se den værelses type, der hed…"
type textarea "Hallo, auf unserer Website finden Sie den Zimmertyp "Plenty Of Room With Bay Wi…"
type textarea "Hej, [GEOGRAPHIC_DATA] på vores hjemmeside kan du se den værelses type, der hed…"
type textarea "Hallo, auf unserer Website finden Sie den Zimmertyp "Plenty Of Room With Bay Wi…"
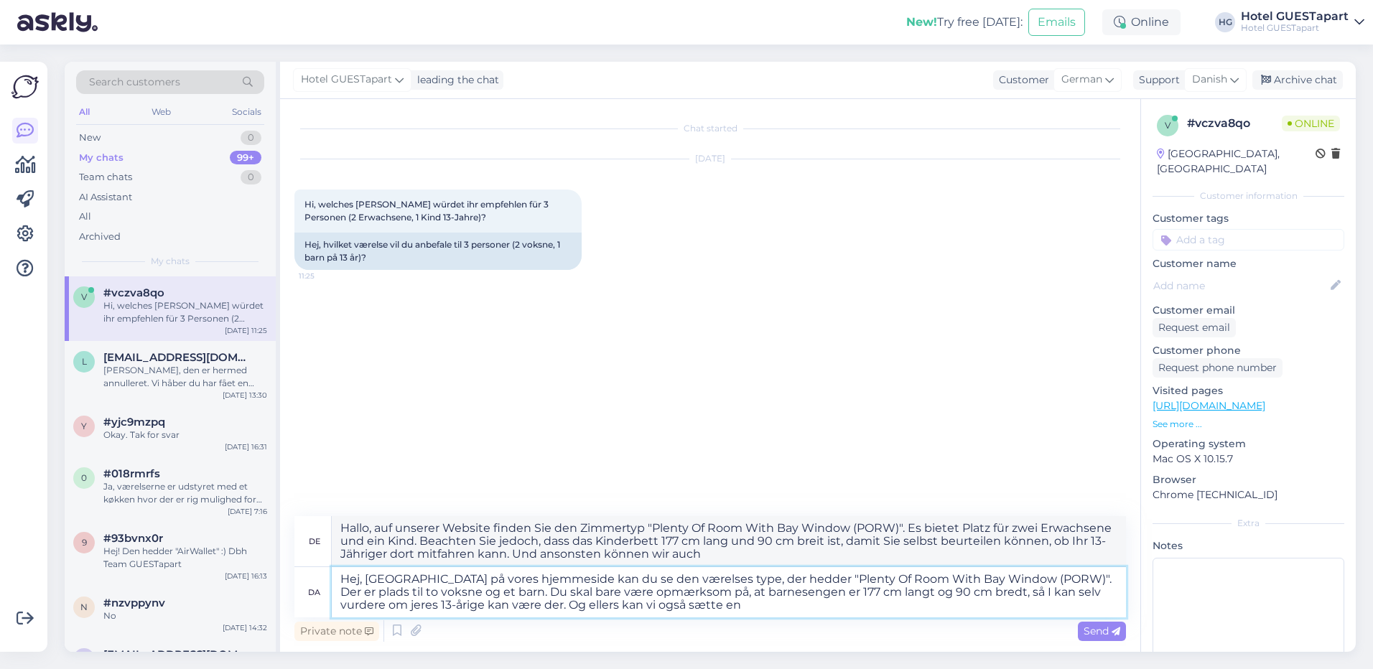
type textarea "Hej, [GEOGRAPHIC_DATA] på vores hjemmeside kan du se den værelses type, der hed…"
type textarea "Hallo, auf unserer Website finden Sie den Zimmertyp "Plenty Of Room With Bay Wi…"
type textarea "Hej, [GEOGRAPHIC_DATA] på vores hjemmeside kan du se den værelses type, der hed…"
type textarea "Hallo, auf unserer Website finden Sie den Zimmertyp "Plenty Of Room With Bay Wi…"
type textarea "Hej, [GEOGRAPHIC_DATA] på vores hjemmeside kan du se den værelses type, der hed…"
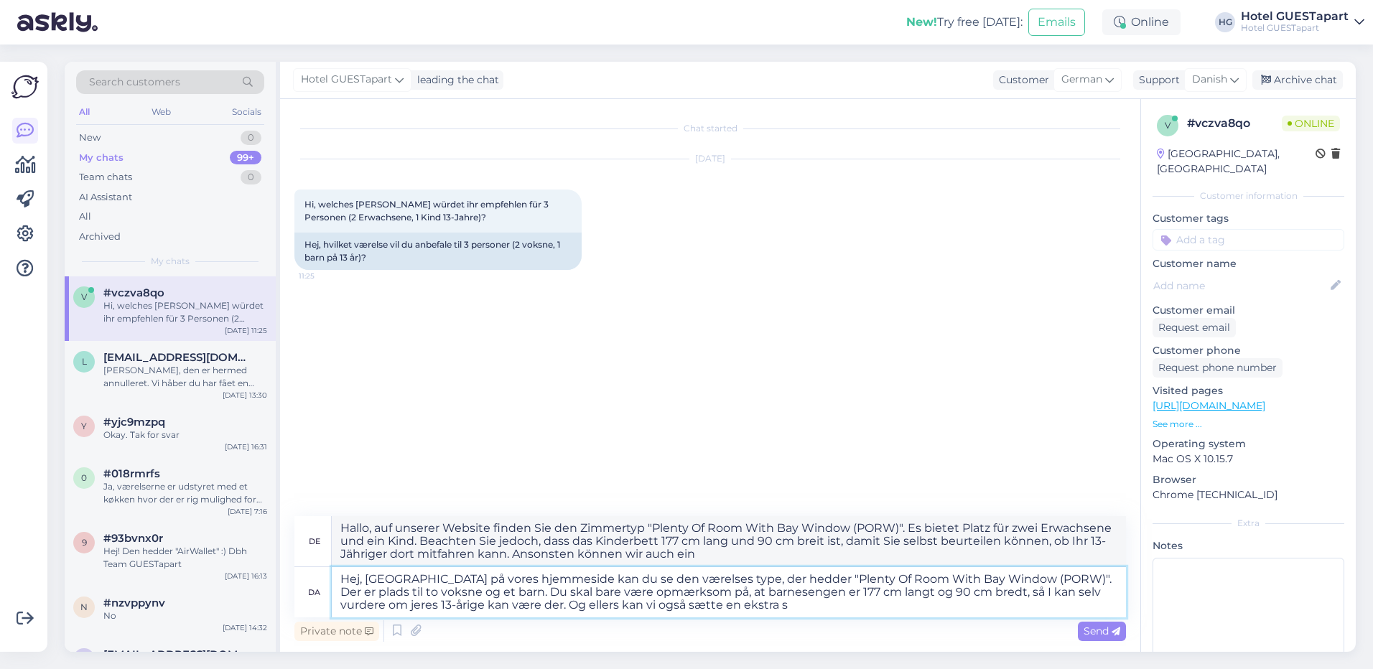
type textarea "Hallo, auf unserer Website finden Sie den Zimmertyp "Plenty Of Room With Bay Wi…"
type textarea "Hej, [GEOGRAPHIC_DATA] på vores hjemmeside kan du se den værelses type, der hed…"
type textarea "Hallo, auf unserer Website finden Sie den Zimmertyp „Plenty Of Room With Bay Wi…"
type textarea "Hej, [GEOGRAPHIC_DATA] på vores hjemmeside kan du se den værelses type, der hed…"
type textarea "Hallo, auf unserer Website finden Sie den Zimmertyp „Viel Platz mit [PERSON_NAM…"
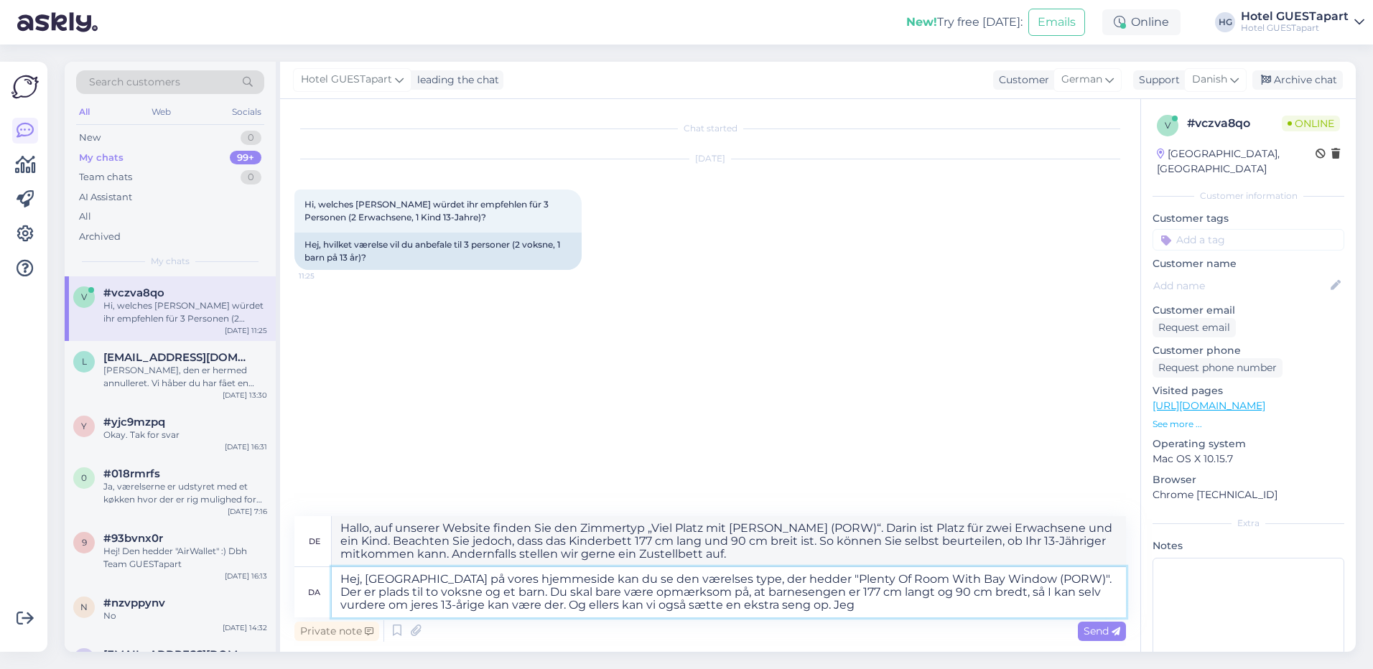
type textarea "Hej, [GEOGRAPHIC_DATA] på vores hjemmeside kan du se den værelses type, der hed…"
type textarea "Hallo, auf unserer Website finden Sie den Zimmertyp „Plenty Of Room With Bay Wi…"
type textarea "Hej, [GEOGRAPHIC_DATA] på vores hjemmeside kan du se den værelses type, der hed…"
type textarea "Hallo, auf unserer Website finden Sie den Zimmertyp „Viel Platz mit [PERSON_NAM…"
type textarea "Hej, [GEOGRAPHIC_DATA] på vores hjemmeside kan du se den værelses type, der hed…"
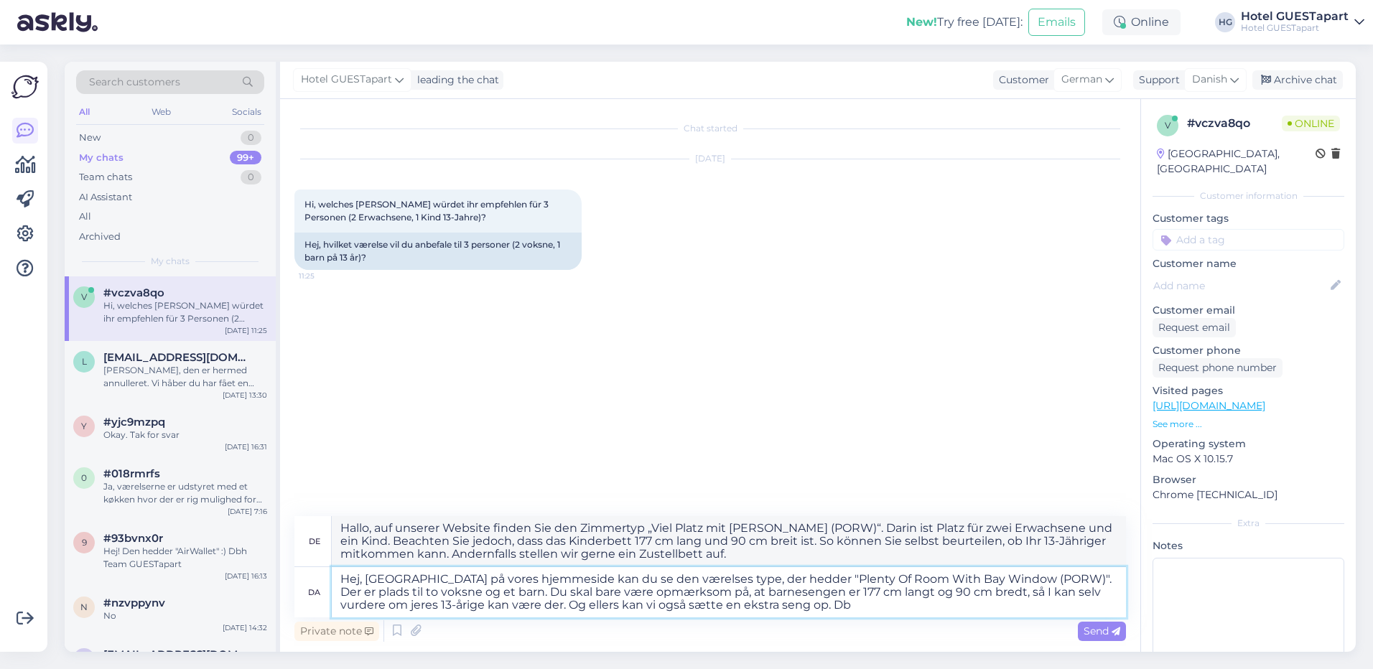
type textarea "Hallo, auf unserer Website finden Sie den Zimmertyp „Plenty Of Room With Bay Wi…"
type textarea "Hej, [GEOGRAPHIC_DATA] på vores hjemmeside kan du se den værelses type, der hed…"
type textarea "Hallo, auf unserer Website finden Sie den Zimmertyp „Plenty Of Room With Bay Wi…"
type textarea "Hej, [GEOGRAPHIC_DATA] på vores hjemmeside kan du se den værelses type, der hed…"
type textarea "Hallo, auf unserer Website finden Sie den Zimmertyp „Plenty Of Room With Bay Wi…"
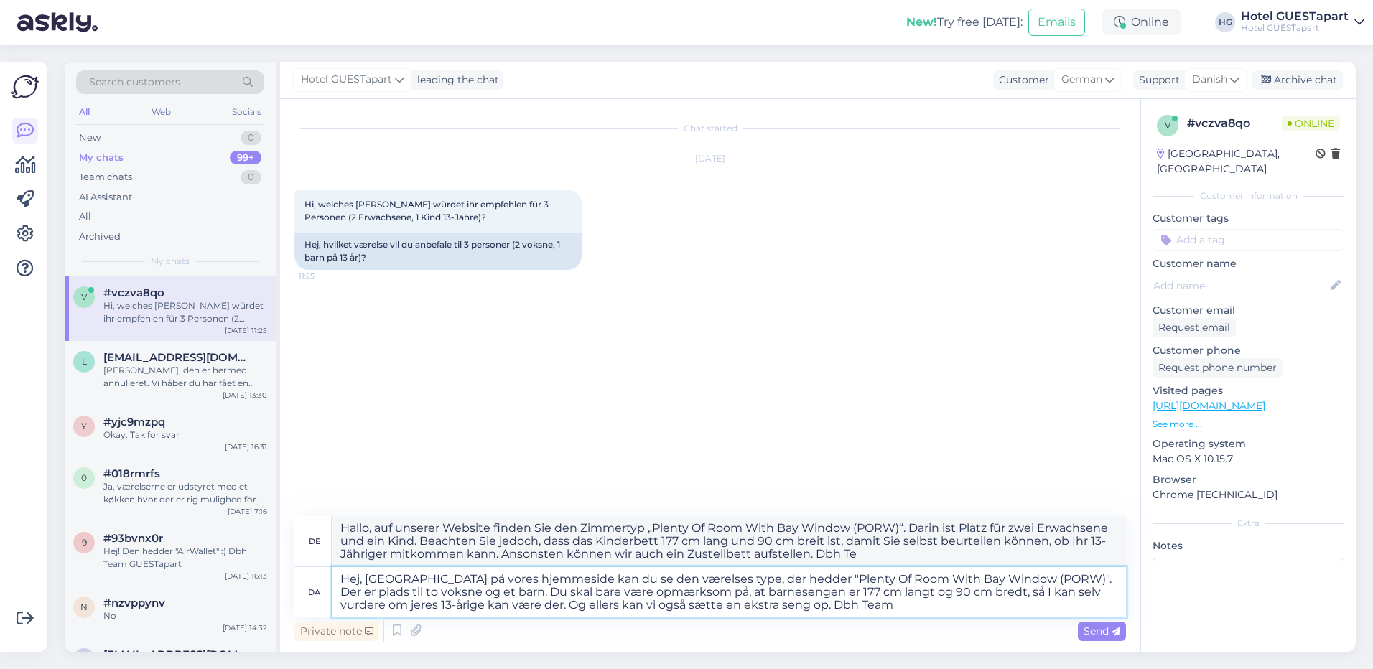
type textarea "Hej, [GEOGRAPHIC_DATA] på vores hjemmeside kan du se den værelses type, der hed…"
type textarea "Hallo, auf unserer Website finden Sie den Zimmertyp „Plenty Of Room With Bay Wi…"
type textarea "Hej, [GEOGRAPHIC_DATA] på vores hjemmeside kan du se den værelses type, der hed…"
type textarea "Hallo, auf unserer Website finden Sie den Zimmertyp „Plenty Of Room With Bay Wi…"
type textarea "Hej, [GEOGRAPHIC_DATA] på vores hjemmeside kan du se den værelses type, der hed…"
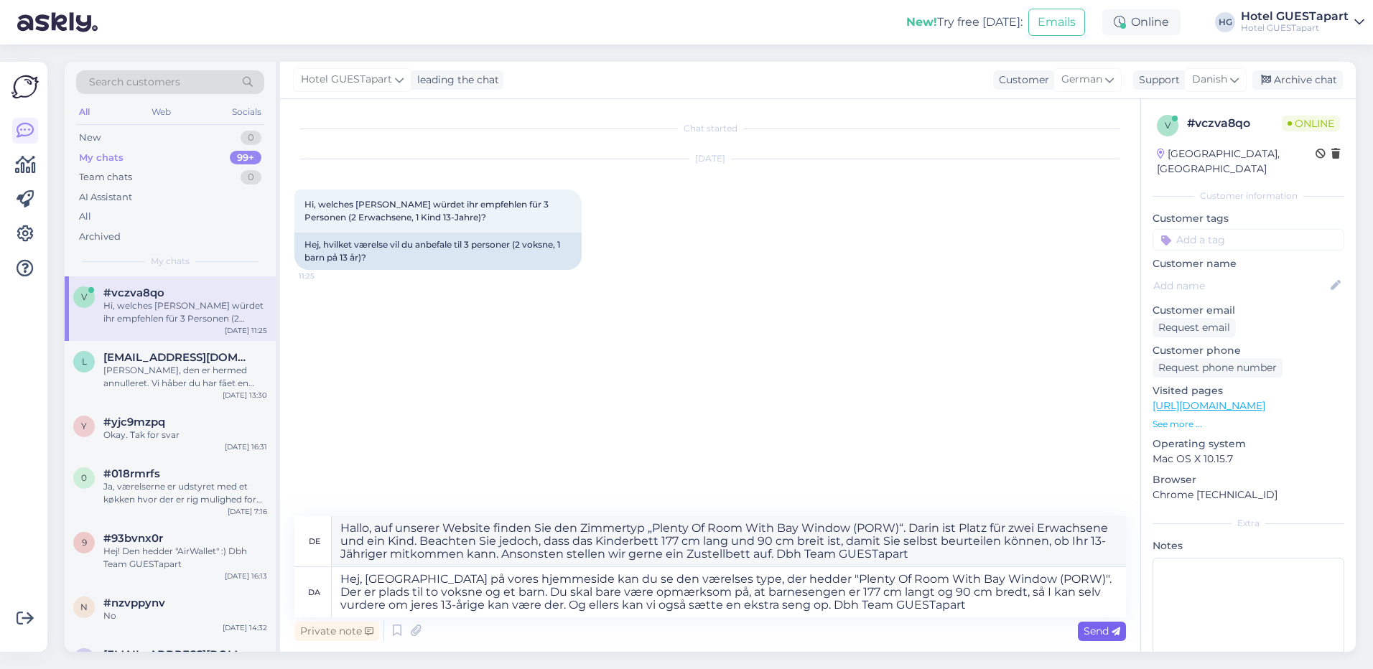
click at [1095, 627] on span "Send" at bounding box center [1101, 631] width 37 height 13
